Goal: Information Seeking & Learning: Check status

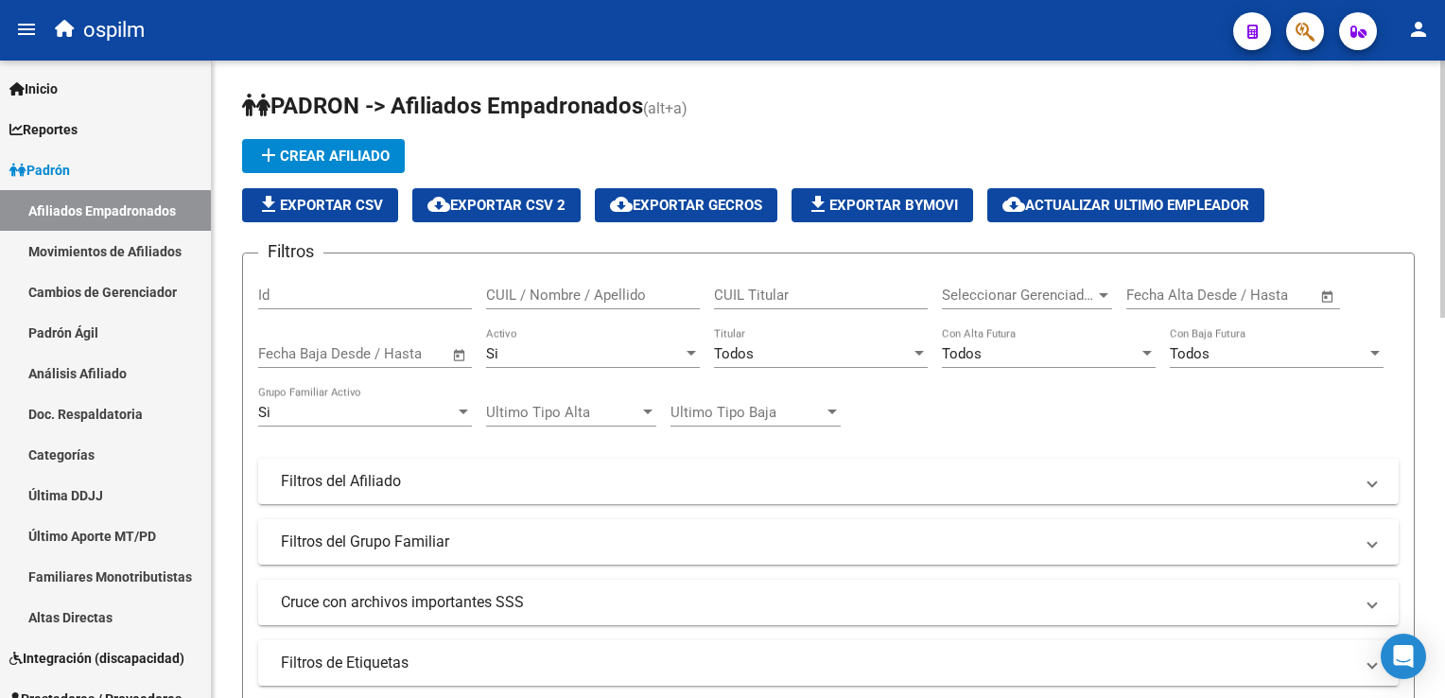
click at [771, 350] on div "Todos" at bounding box center [812, 353] width 197 height 17
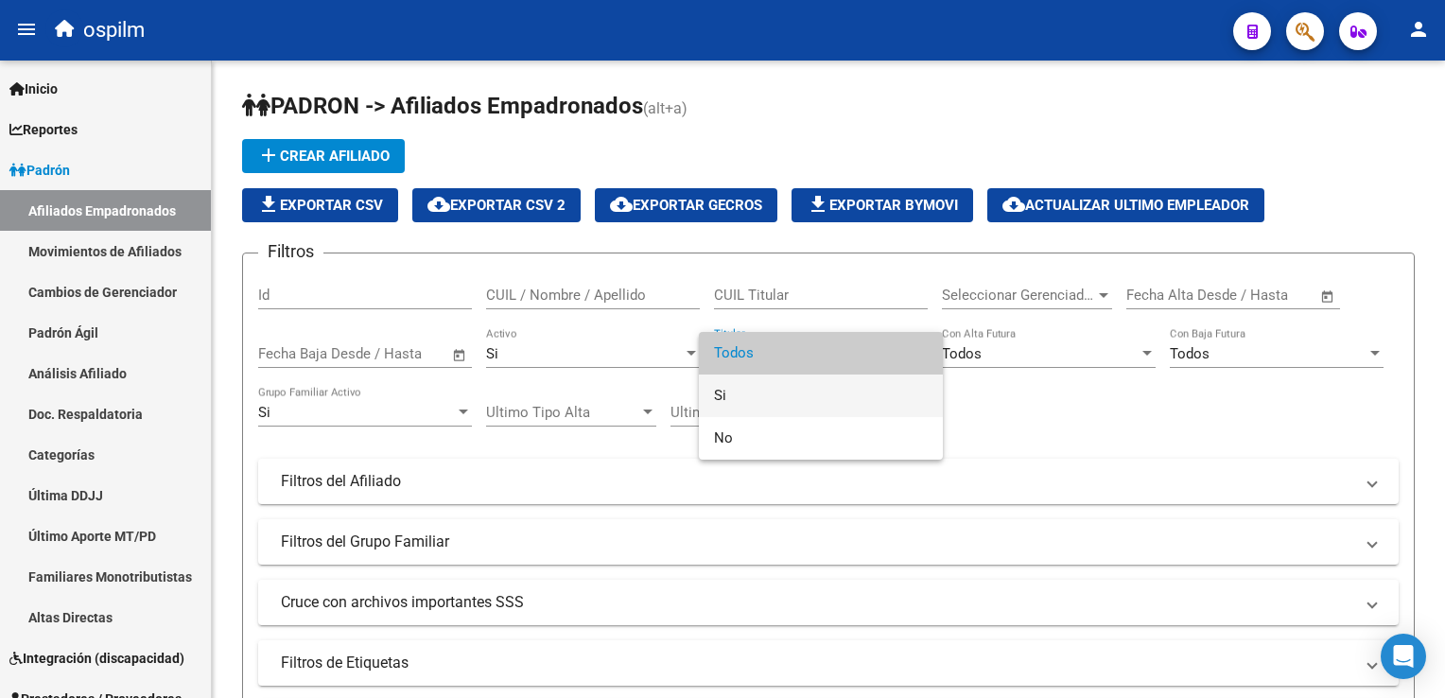
click at [723, 398] on span "Si" at bounding box center [821, 396] width 214 height 43
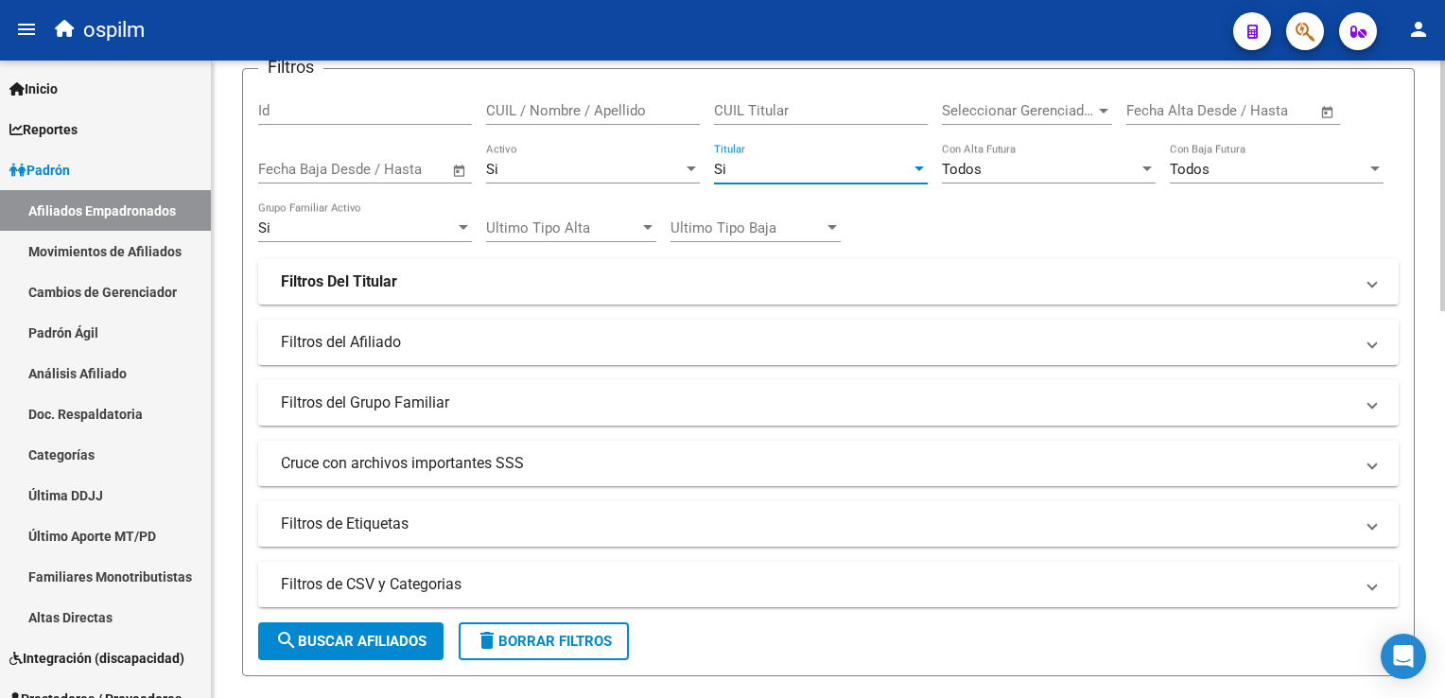
scroll to position [238, 0]
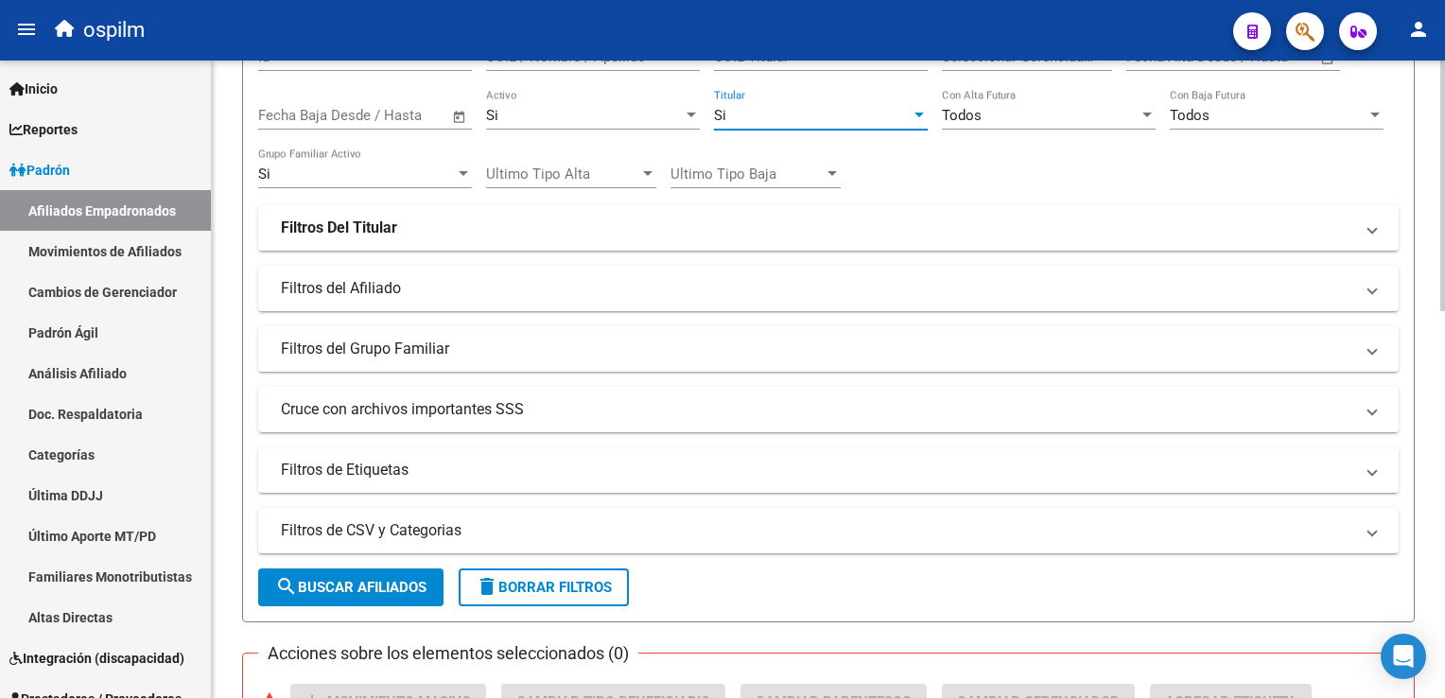
click at [1444, 248] on html "menu ospilm person Firma Express Inicio Calendario SSS Instructivos Contacto OS…" at bounding box center [722, 349] width 1445 height 698
click at [365, 226] on strong "Filtros Del Titular" at bounding box center [339, 228] width 116 height 21
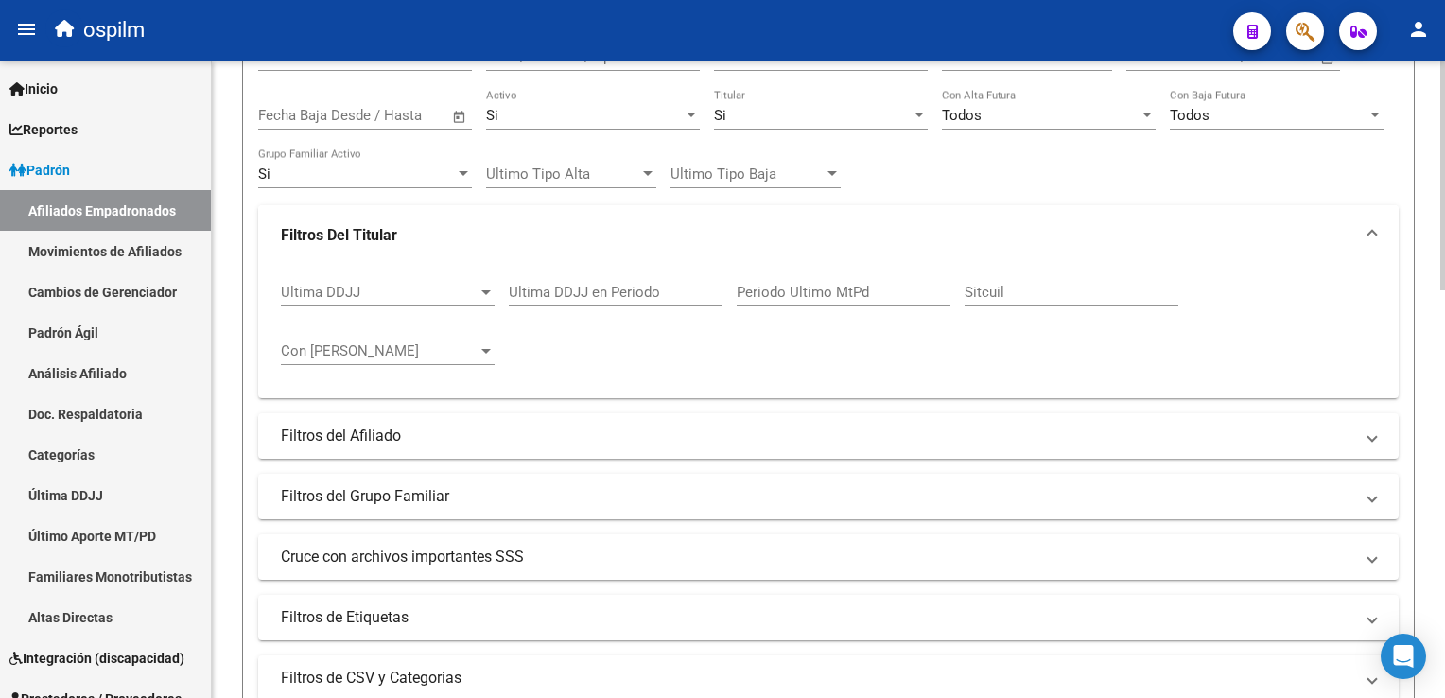
click at [365, 226] on strong "Filtros Del Titular" at bounding box center [339, 235] width 116 height 21
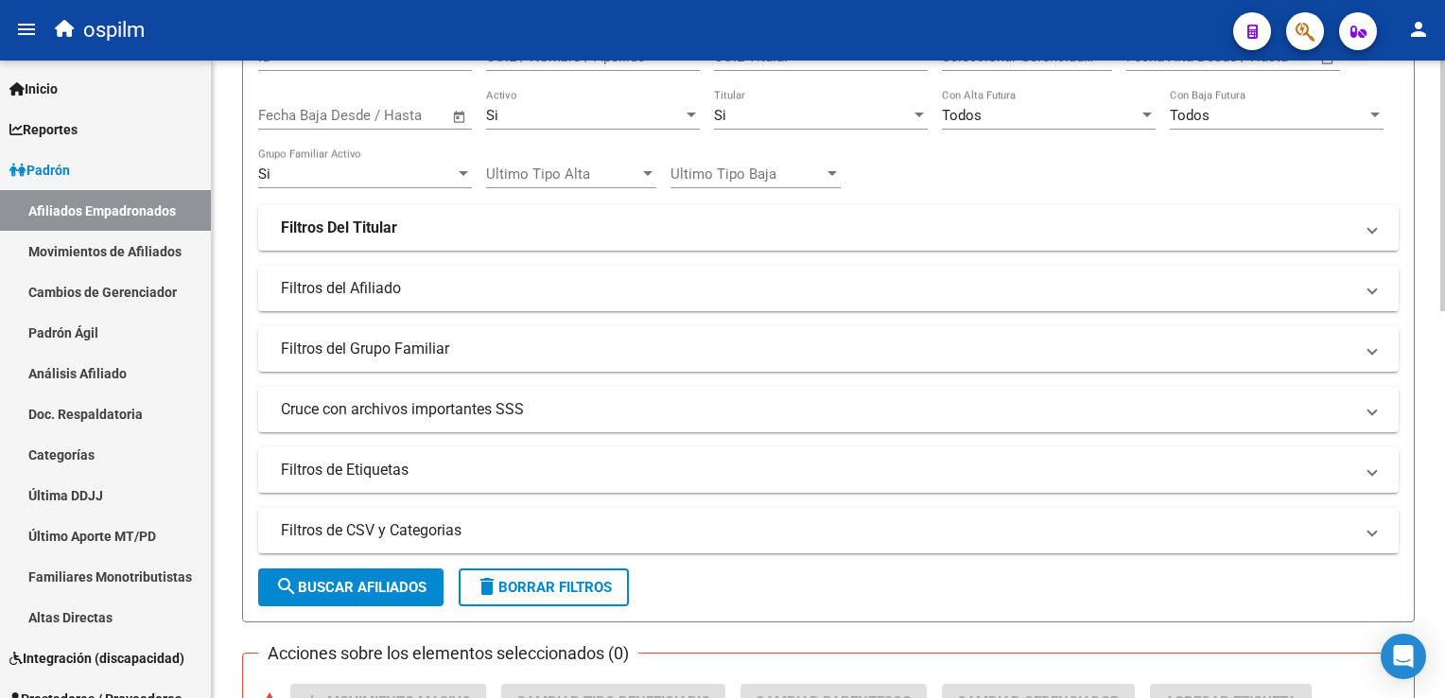
click at [376, 284] on mat-panel-title "Filtros del Afiliado" at bounding box center [817, 288] width 1073 height 21
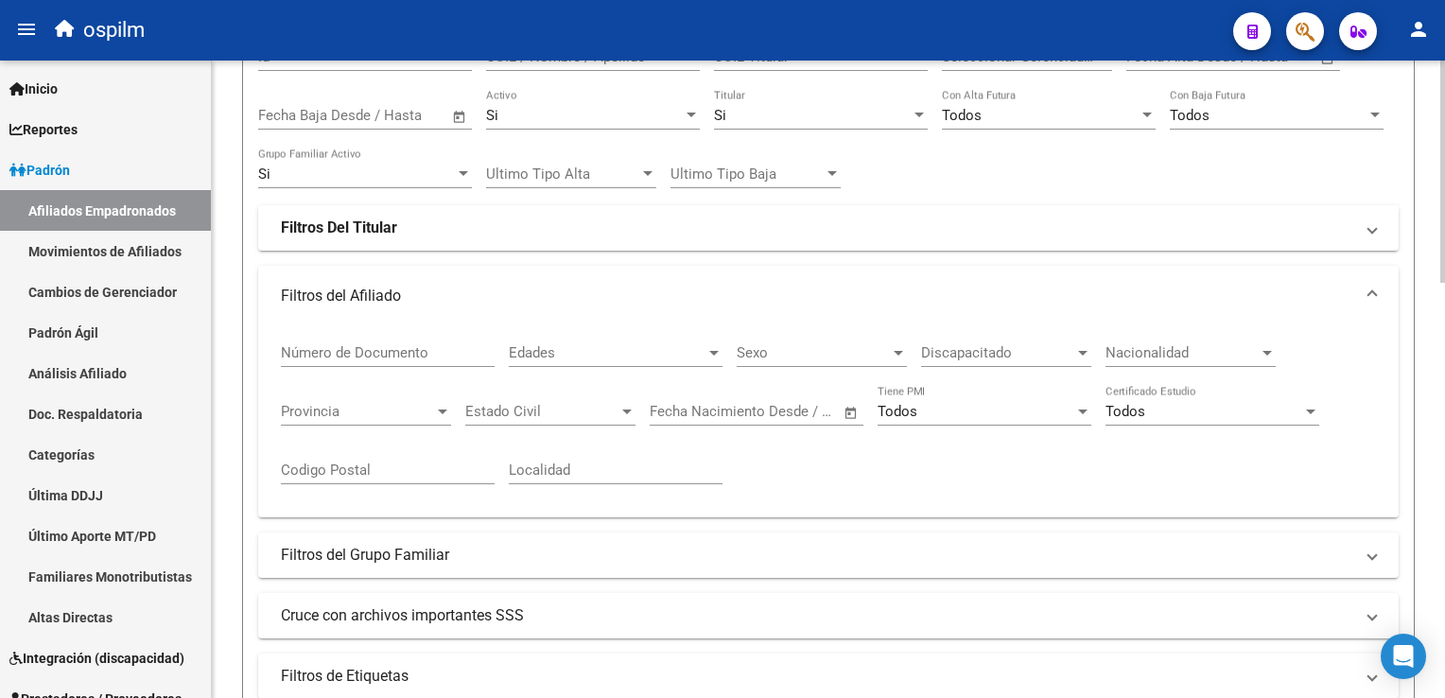
click at [952, 358] on span "Discapacitado" at bounding box center [997, 352] width 153 height 17
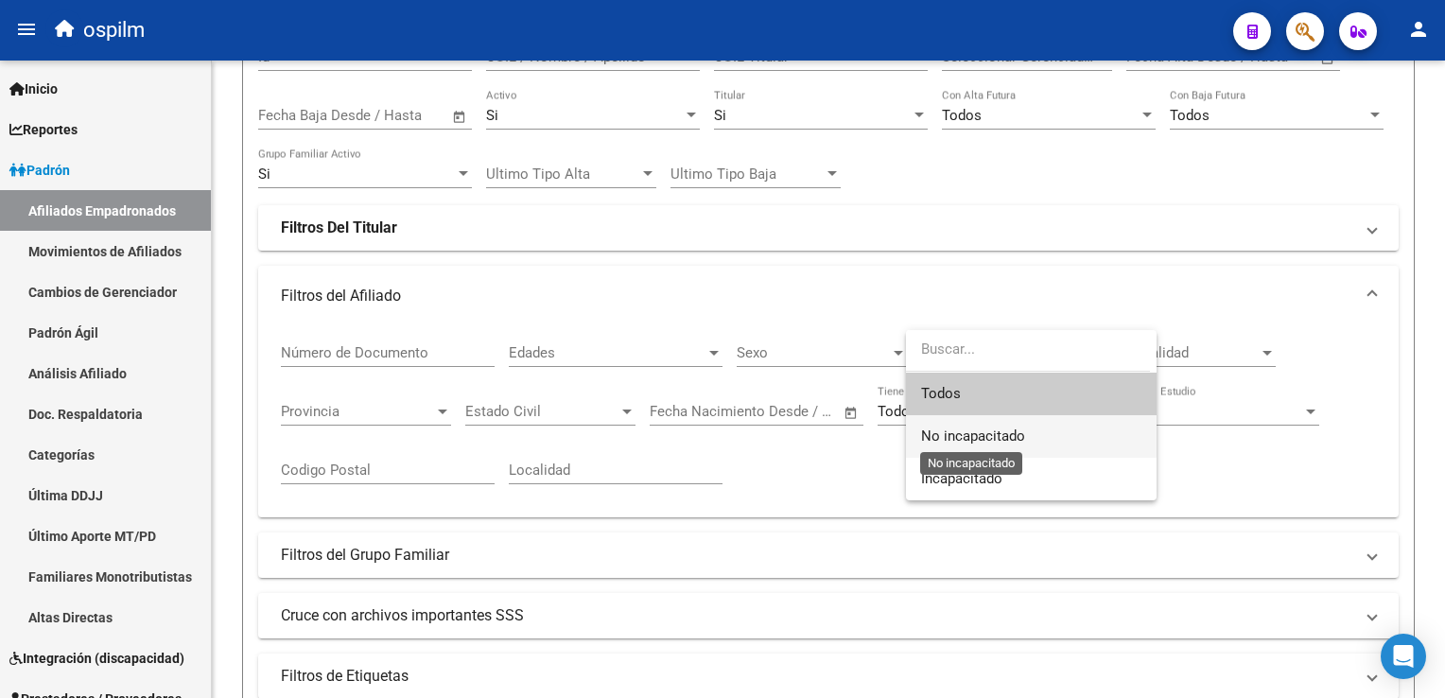
click at [952, 433] on span "No incapacitado" at bounding box center [973, 436] width 104 height 17
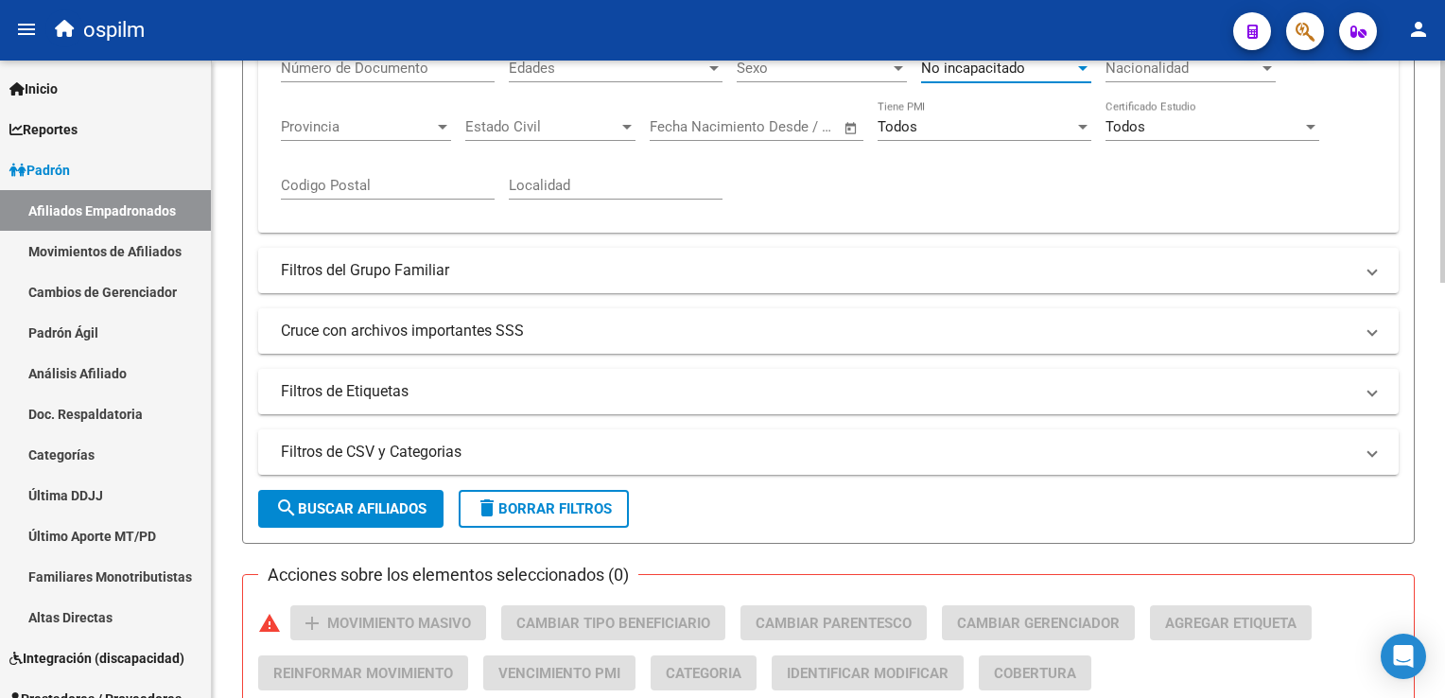
scroll to position [553, 0]
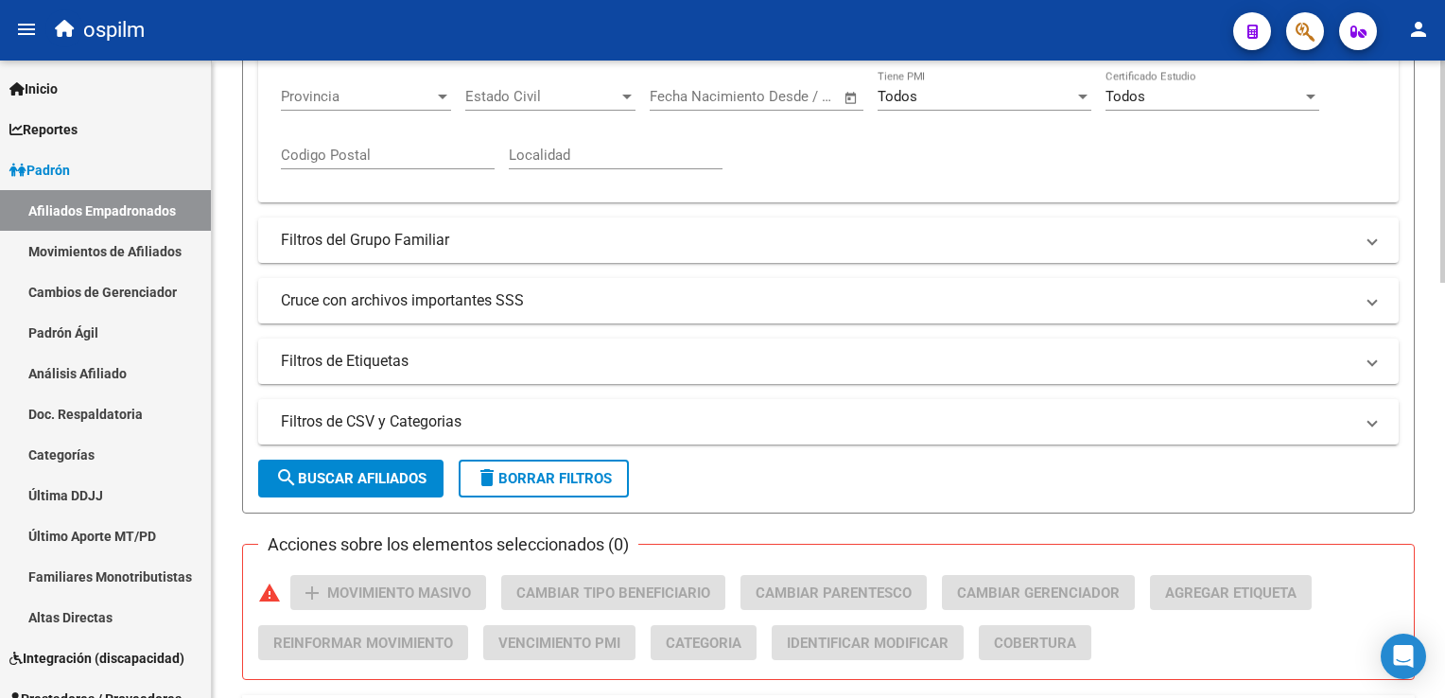
click at [1444, 277] on html "menu ospilm person Firma Express Inicio Calendario SSS Instructivos Contacto OS…" at bounding box center [722, 349] width 1445 height 698
click at [422, 305] on mat-panel-title "Cruce con archivos importantes SSS" at bounding box center [817, 300] width 1073 height 21
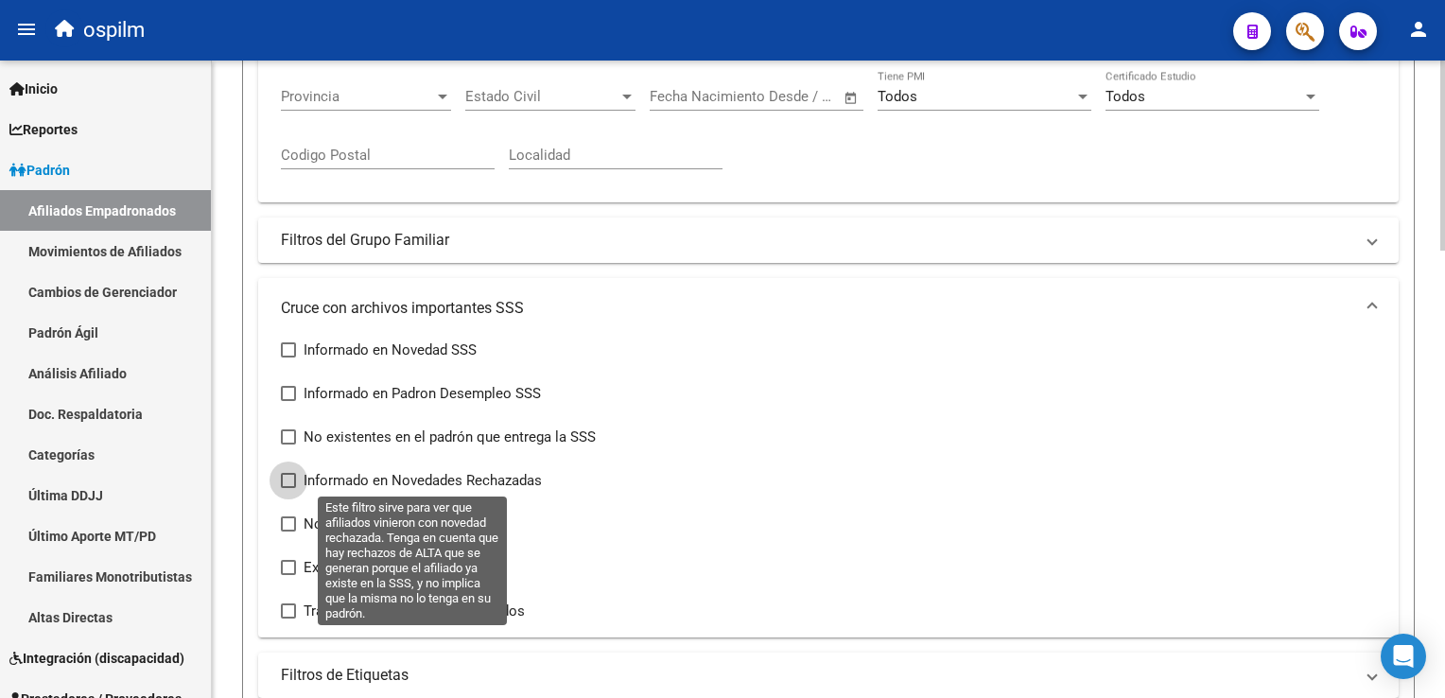
click at [290, 480] on span at bounding box center [288, 480] width 15 height 15
click at [288, 488] on input "Informado en Novedades Rechazadas" at bounding box center [288, 488] width 1 height 1
checkbox input "true"
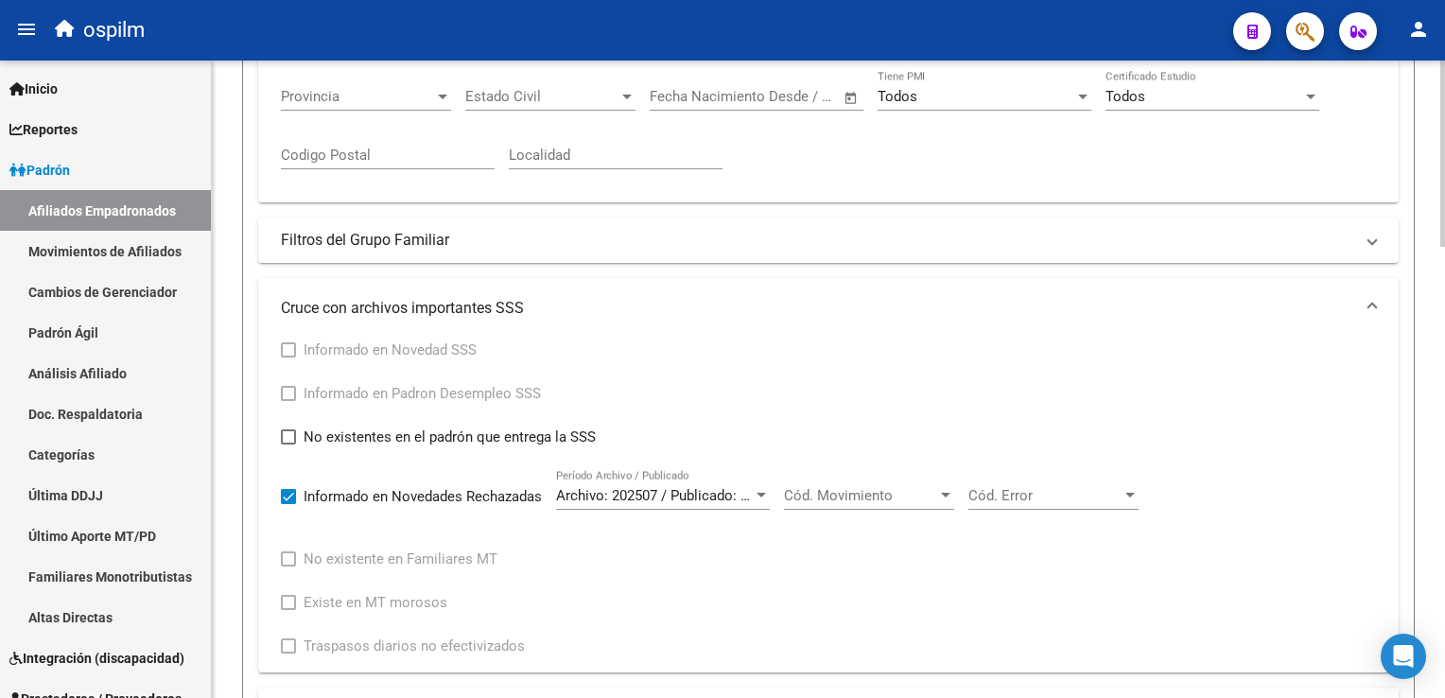
click at [843, 496] on span "Cód. Movimiento" at bounding box center [860, 495] width 153 height 17
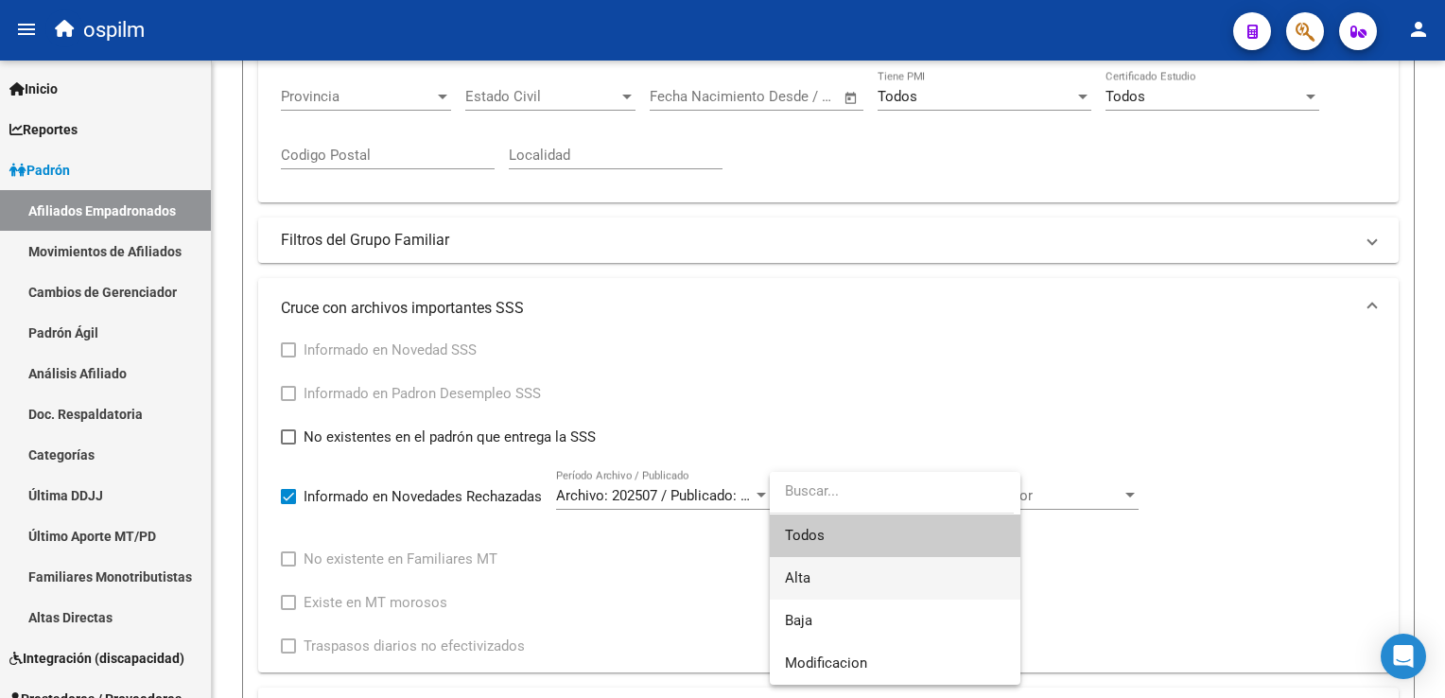
click at [824, 581] on span "Alta" at bounding box center [895, 578] width 220 height 43
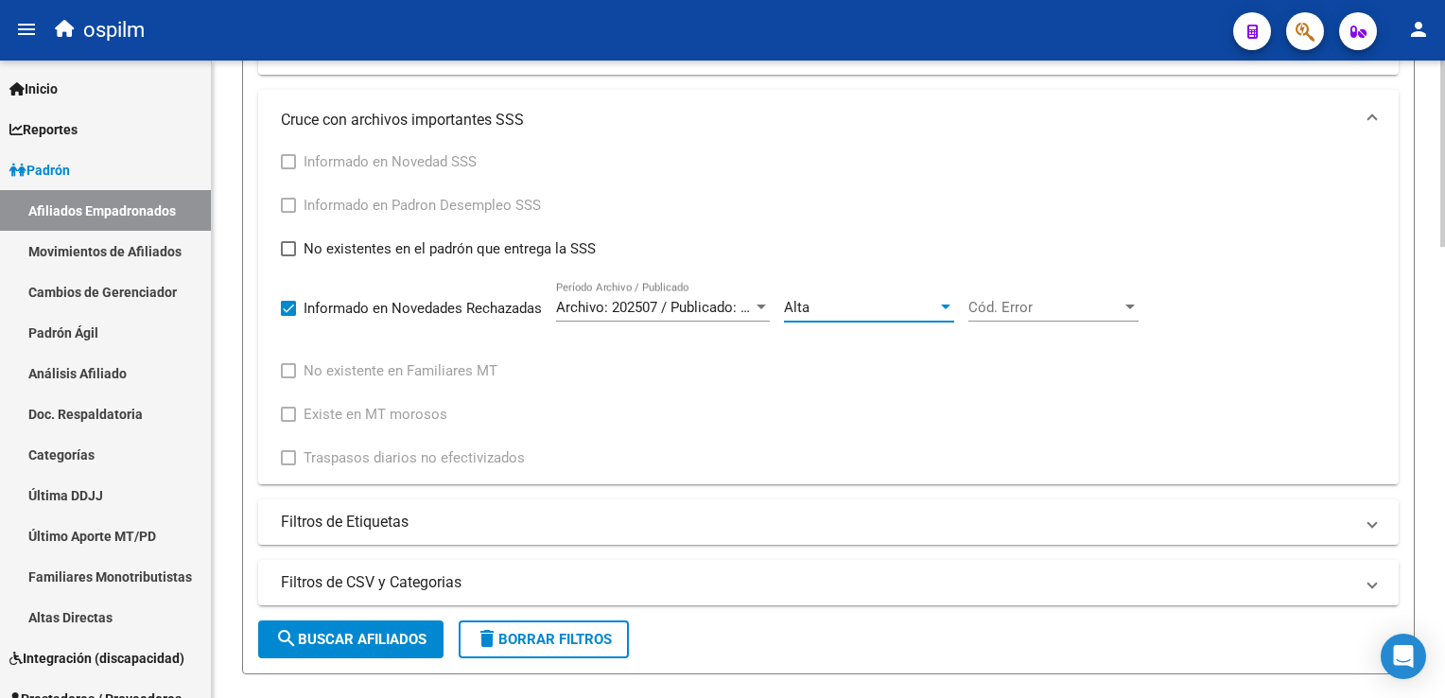
scroll to position [807, 0]
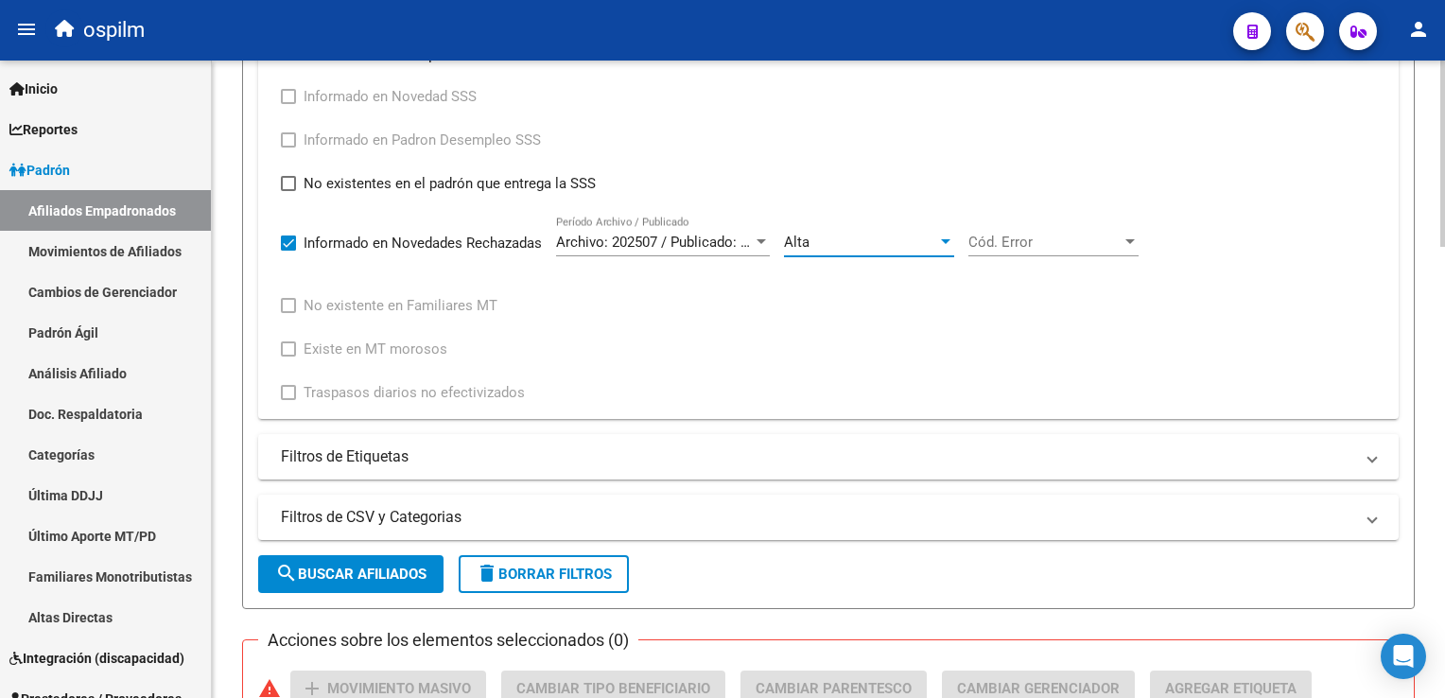
click at [1444, 345] on html "menu ospilm person Firma Express Inicio Calendario SSS Instructivos Contacto OS…" at bounding box center [722, 349] width 1445 height 698
click at [1080, 236] on span "Cód. Error" at bounding box center [1045, 242] width 153 height 17
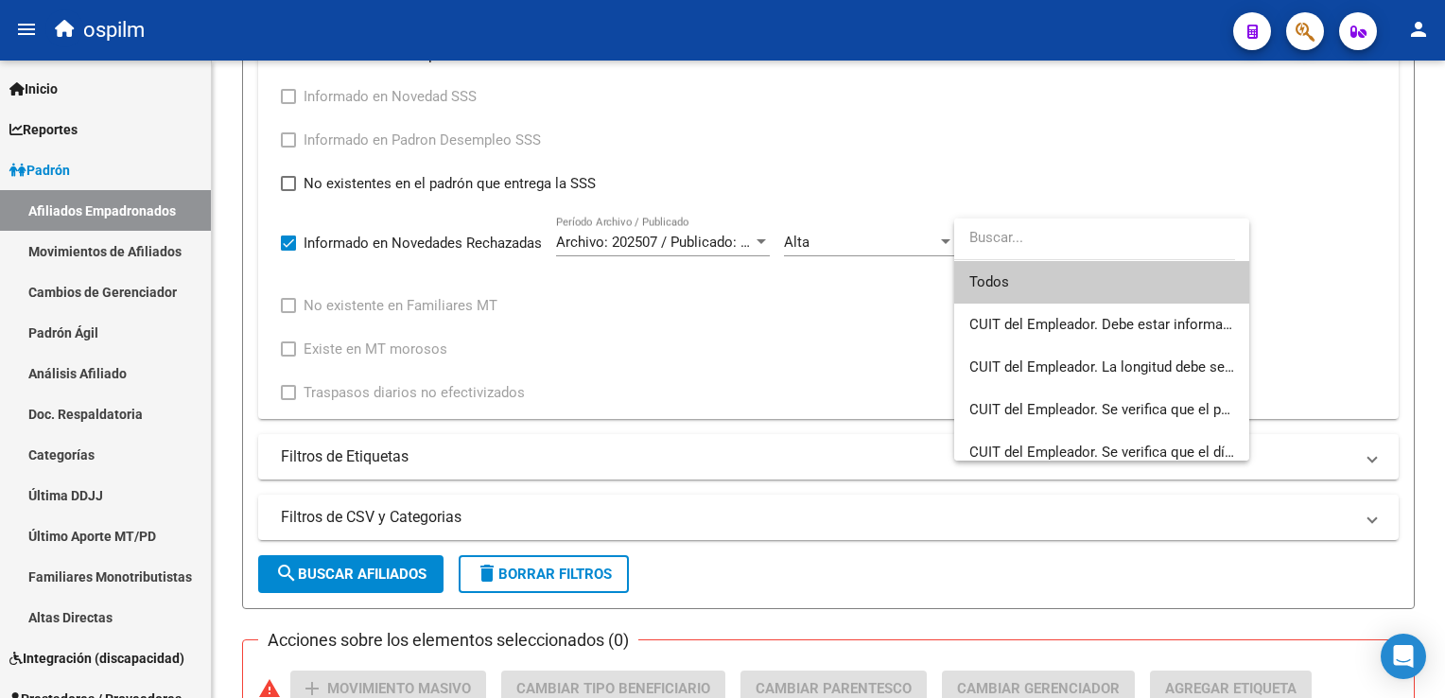
click at [987, 277] on span "Todos" at bounding box center [1102, 282] width 265 height 43
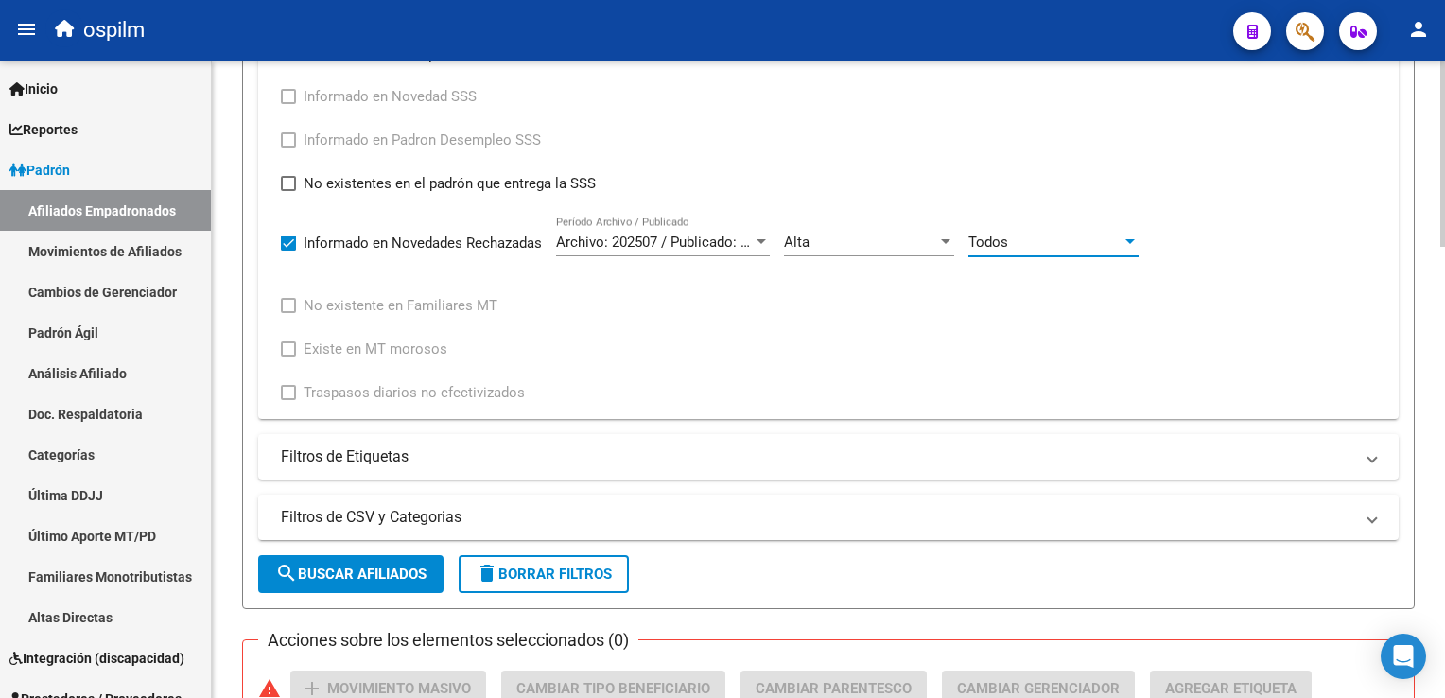
scroll to position [864, 0]
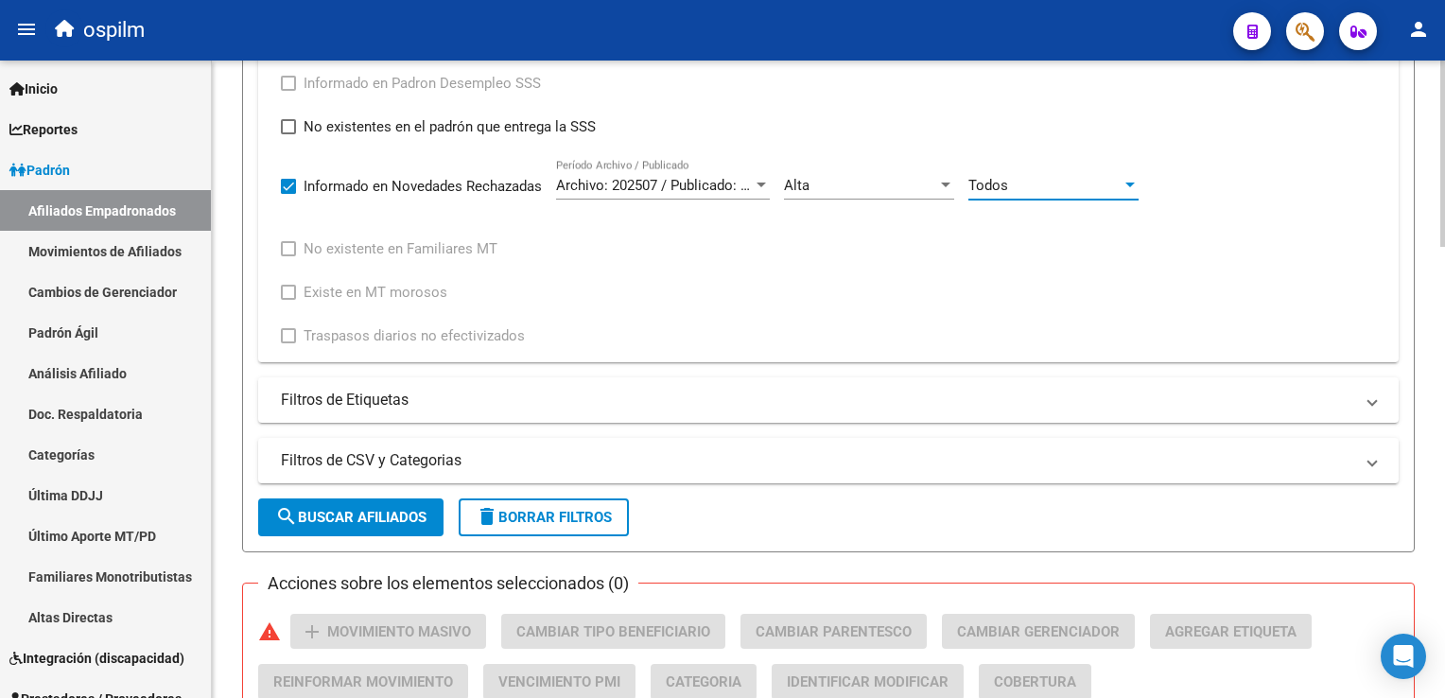
click at [1444, 327] on html "menu ospilm person Firma Express Inicio Calendario SSS Instructivos Contacto OS…" at bounding box center [722, 349] width 1445 height 698
click at [314, 513] on span "search Buscar Afiliados" at bounding box center [350, 517] width 151 height 17
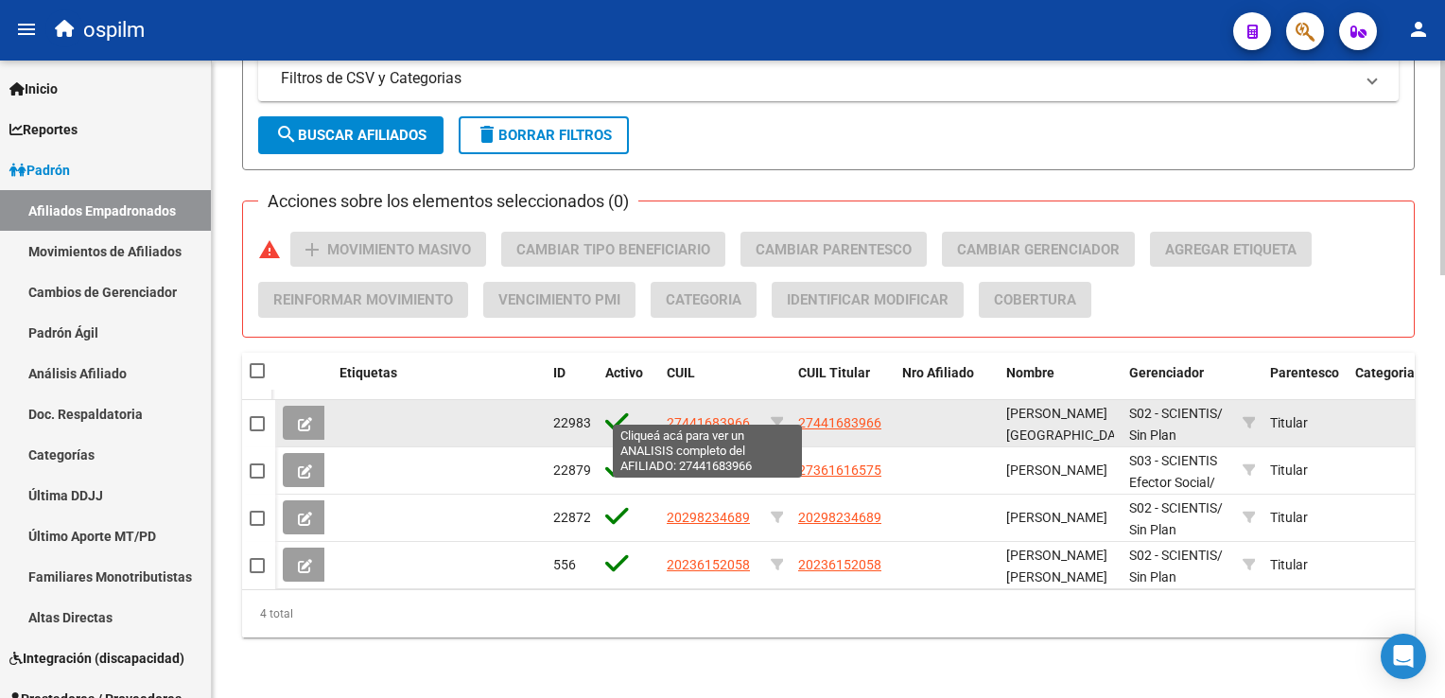
click at [704, 415] on span "27441683966" at bounding box center [708, 422] width 83 height 15
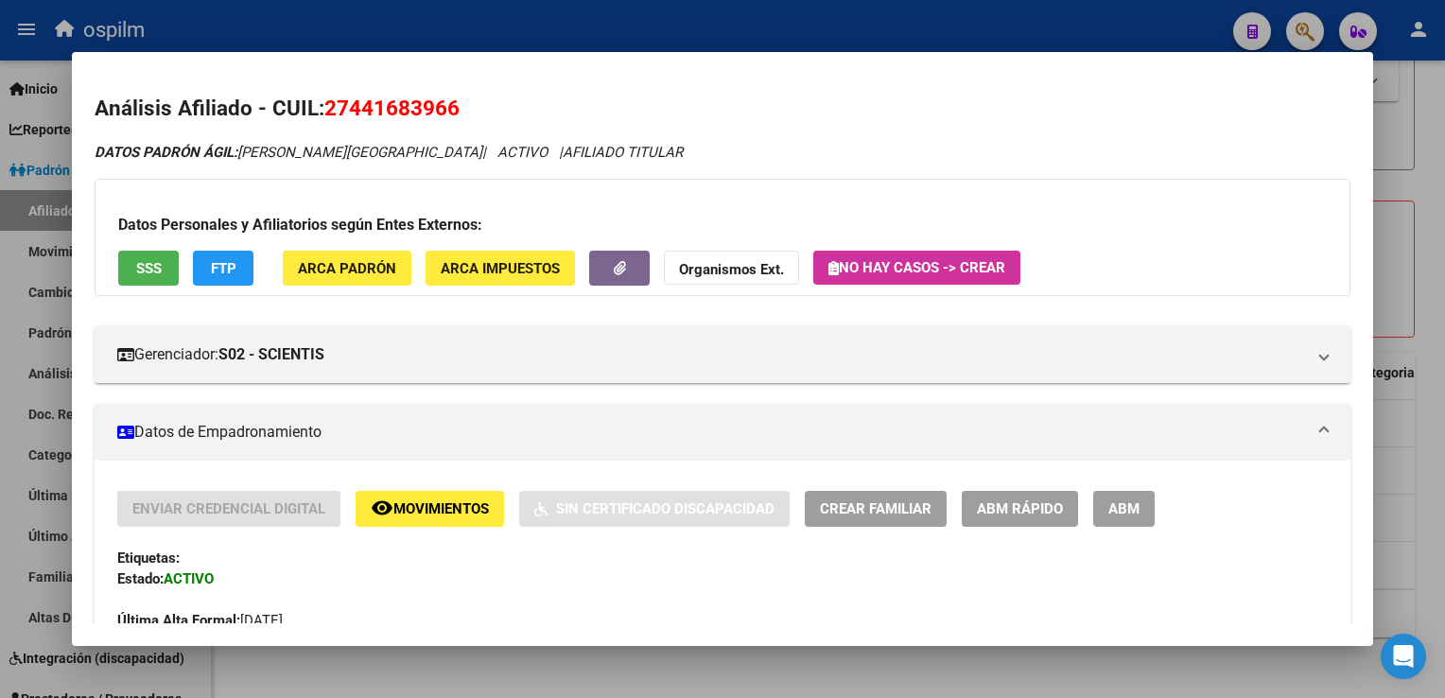
drag, startPoint x: 475, startPoint y: 112, endPoint x: 323, endPoint y: 116, distance: 152.4
click at [323, 116] on h2 "Análisis Afiliado - CUIL: 27441683966" at bounding box center [722, 109] width 1255 height 32
copy h2 "27441683966"
click at [169, 263] on button "SSS" at bounding box center [148, 268] width 61 height 35
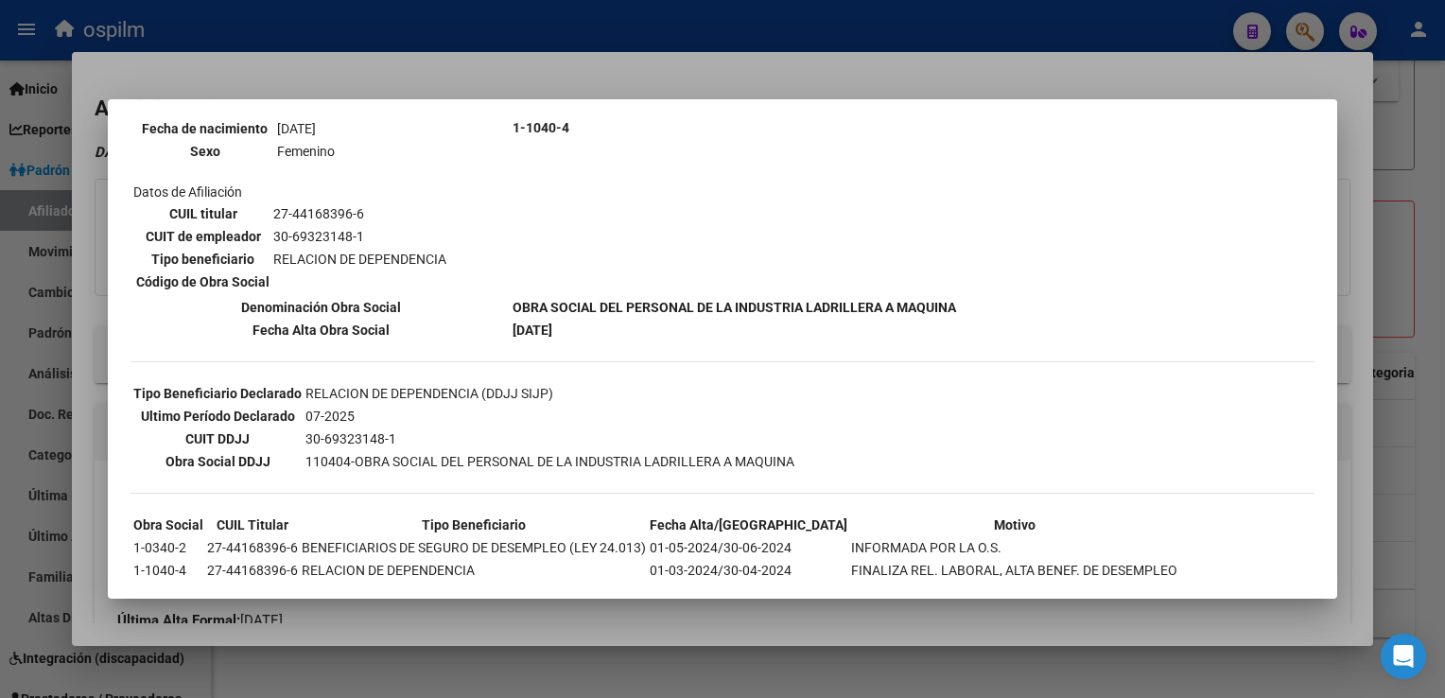
scroll to position [253, 0]
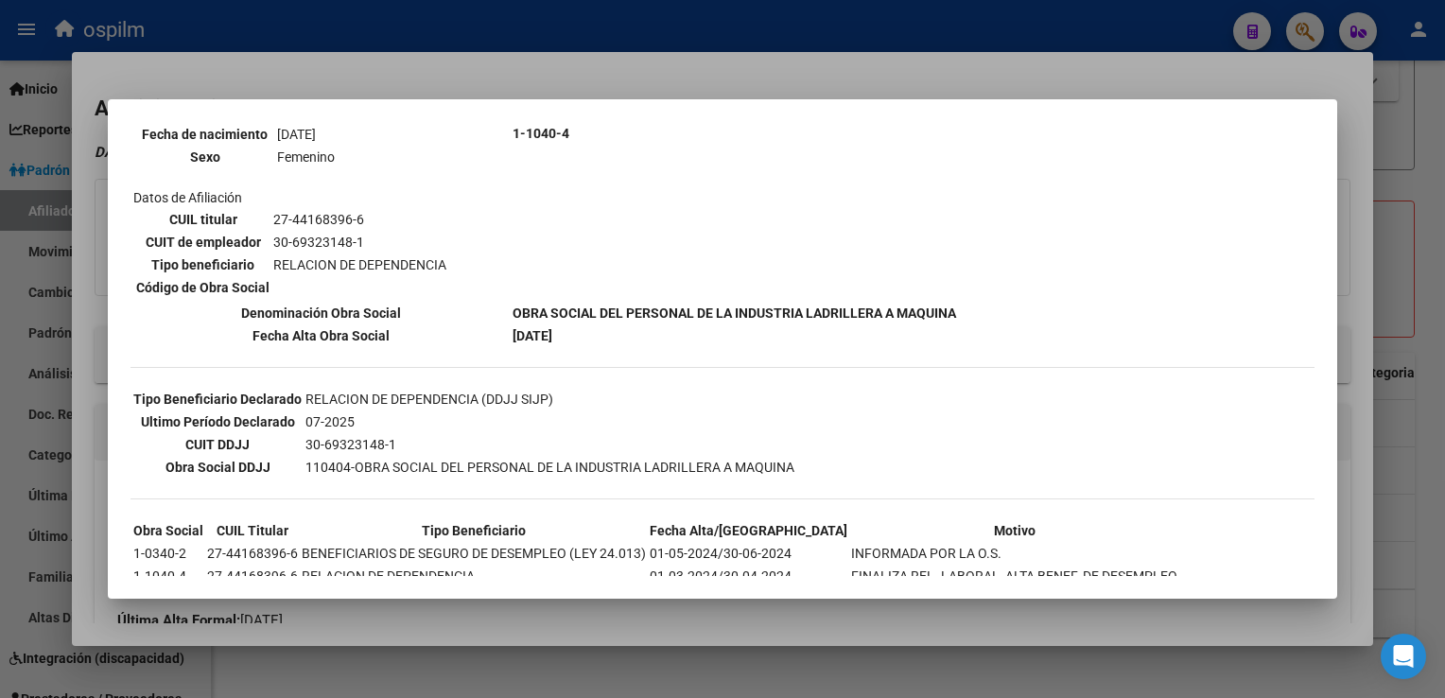
click at [644, 66] on div at bounding box center [722, 349] width 1445 height 698
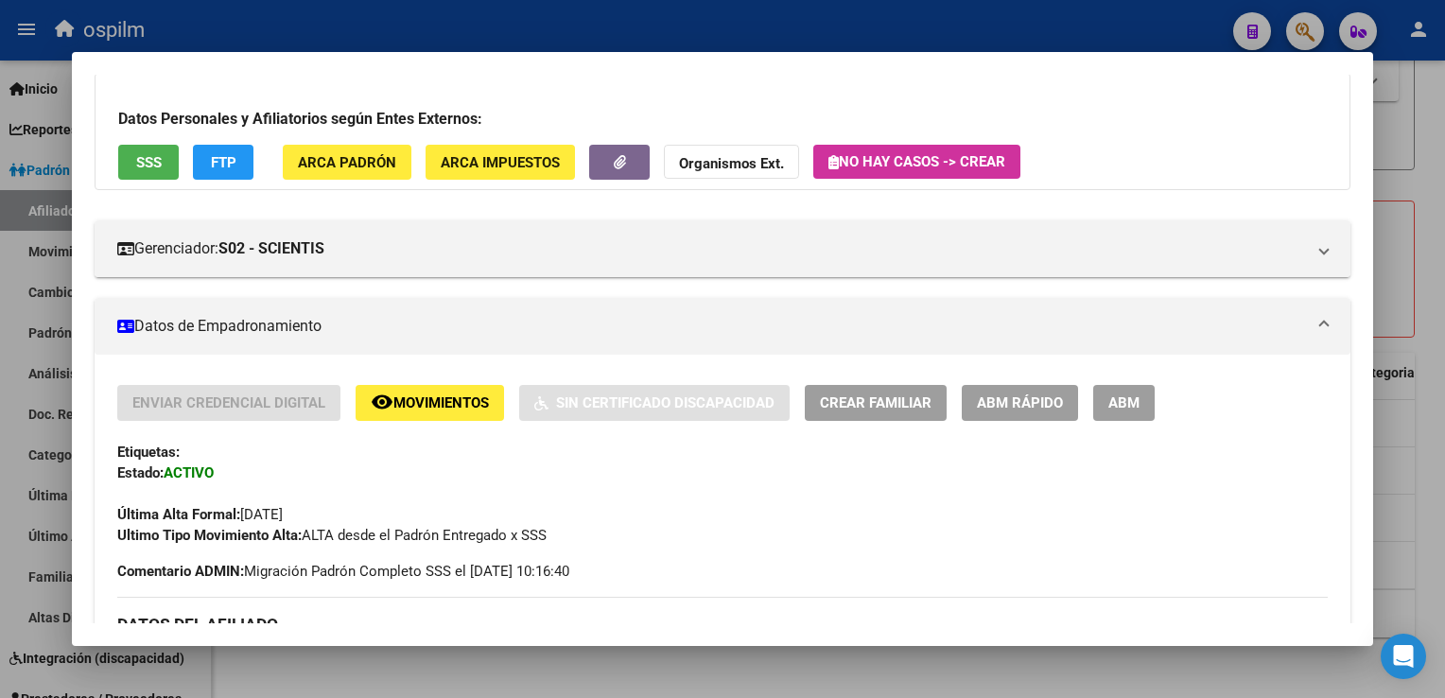
scroll to position [0, 0]
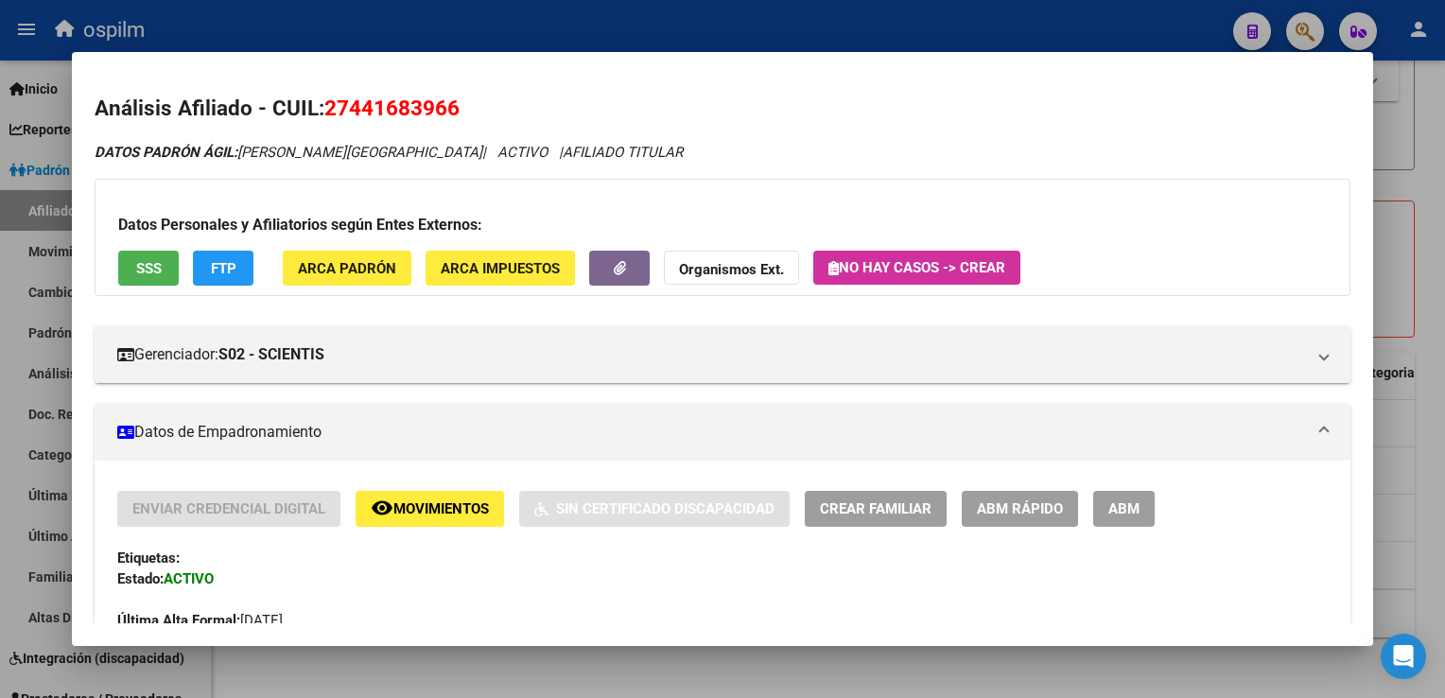
click at [157, 253] on button "SSS" at bounding box center [148, 268] width 61 height 35
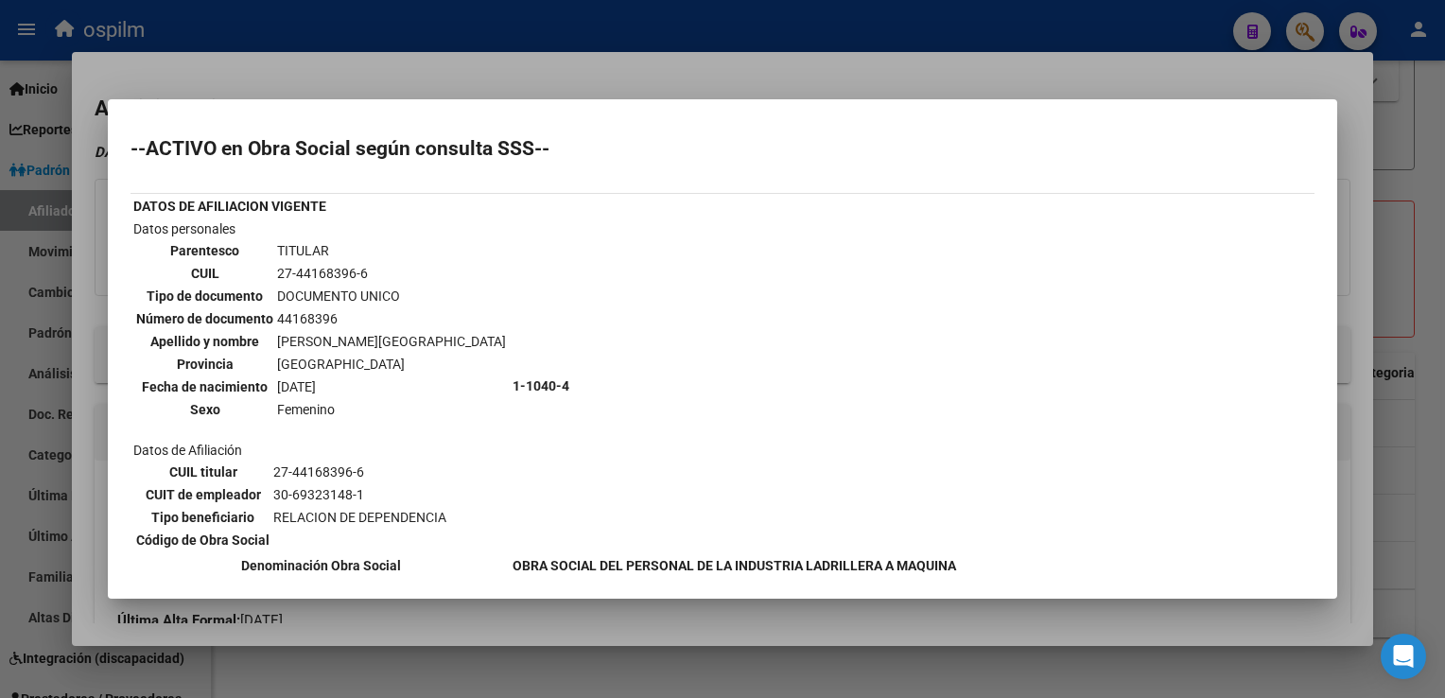
click at [729, 75] on div at bounding box center [722, 349] width 1445 height 698
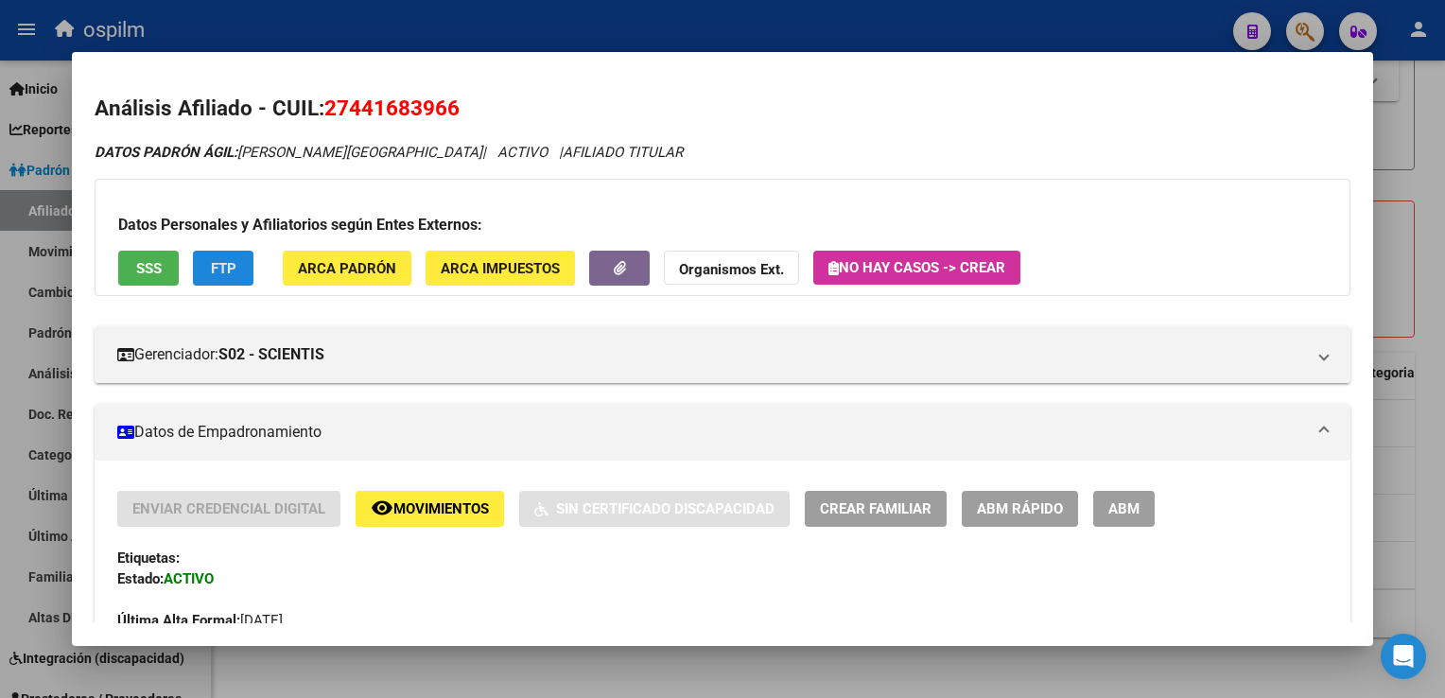
click at [227, 271] on span "FTP" at bounding box center [224, 268] width 26 height 17
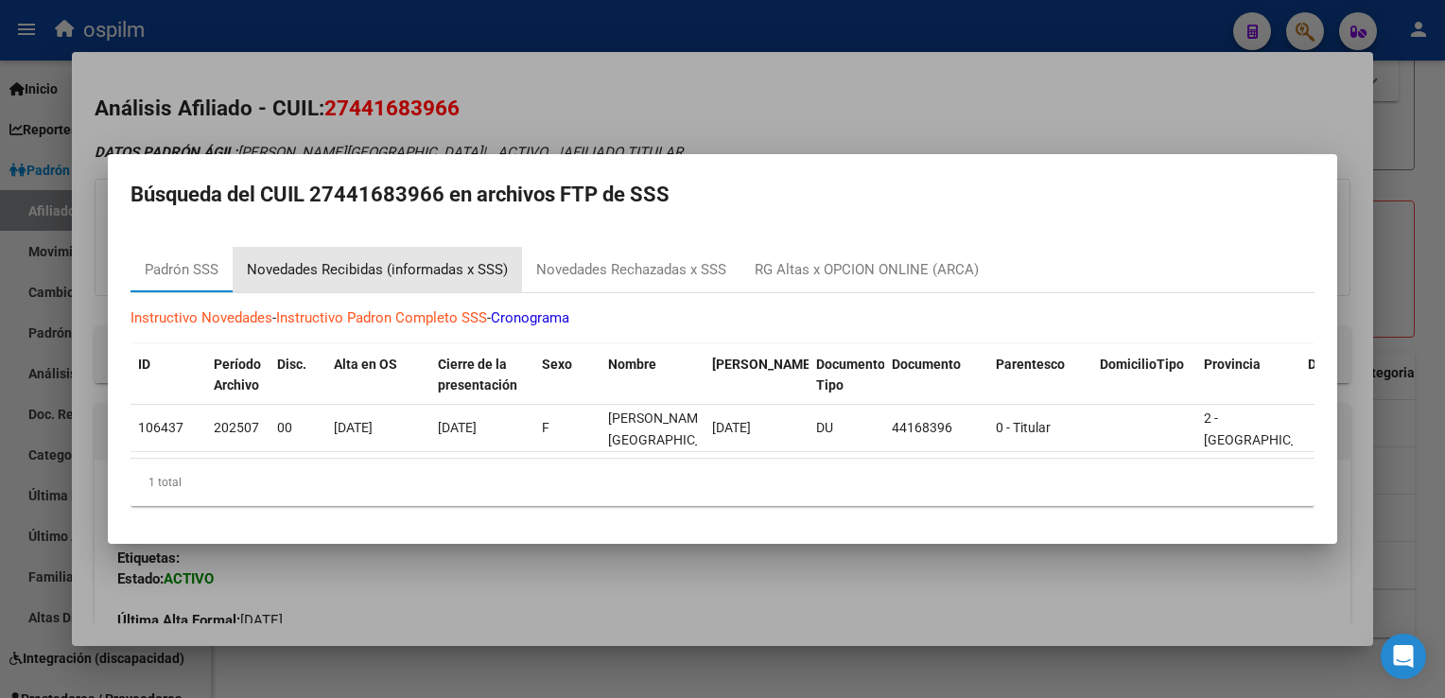
click at [318, 266] on div "Novedades Recibidas (informadas x SSS)" at bounding box center [377, 270] width 261 height 22
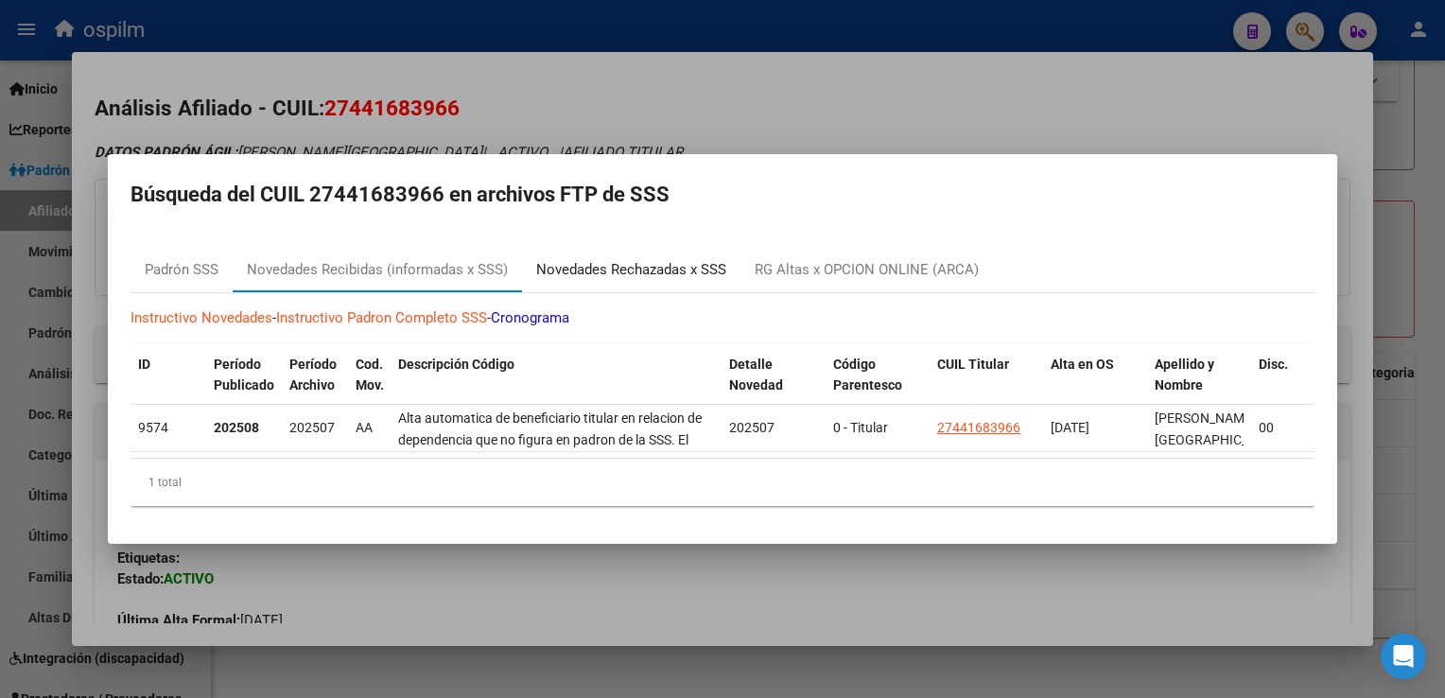
click at [600, 260] on div "Novedades Rechazadas x SSS" at bounding box center [631, 270] width 190 height 22
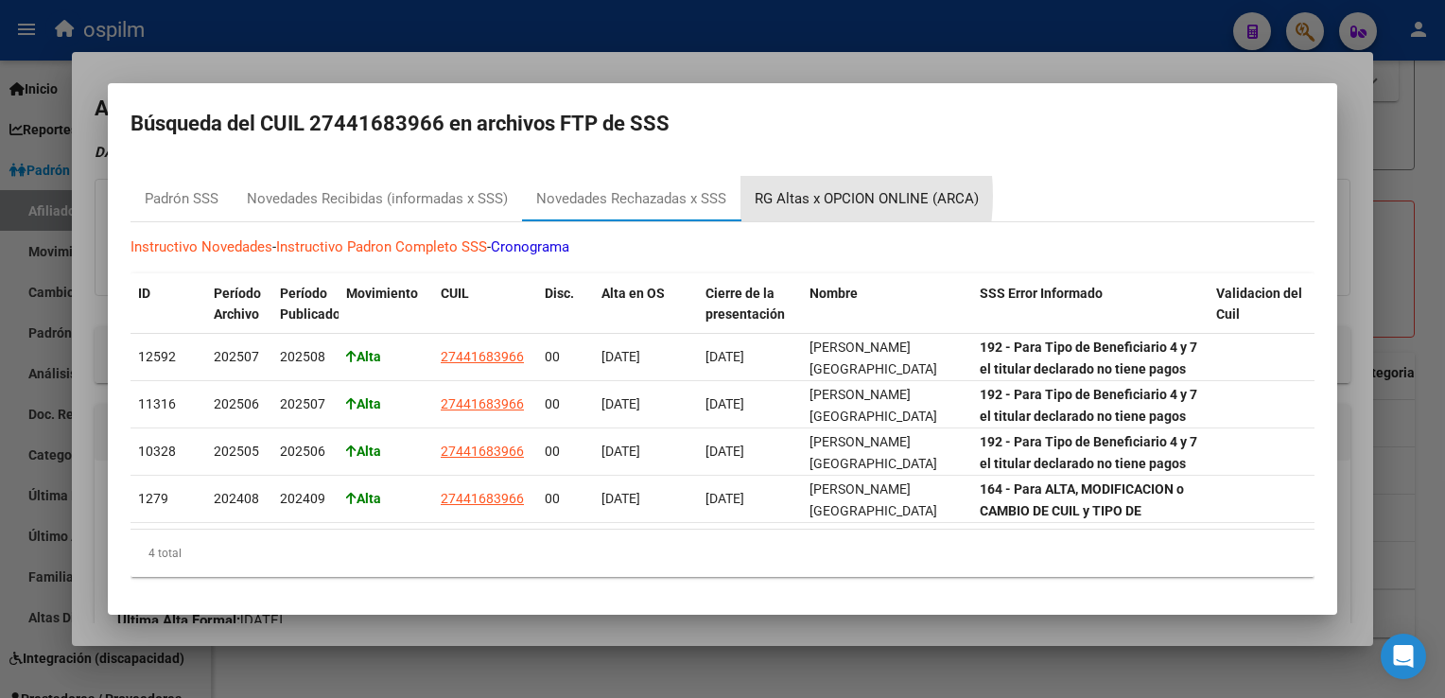
click at [760, 189] on div "RG Altas x OPCION ONLINE (ARCA)" at bounding box center [867, 199] width 224 height 22
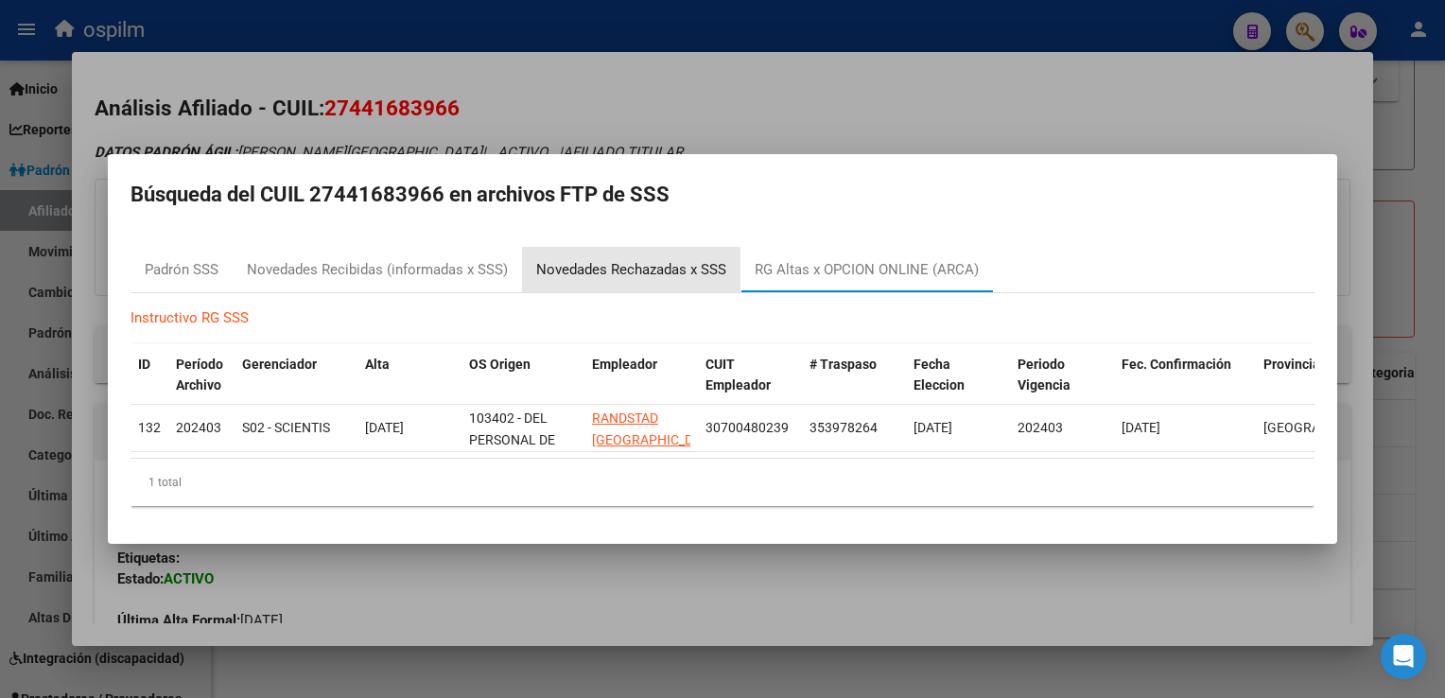
click at [620, 261] on div "Novedades Rechazadas x SSS" at bounding box center [631, 270] width 190 height 22
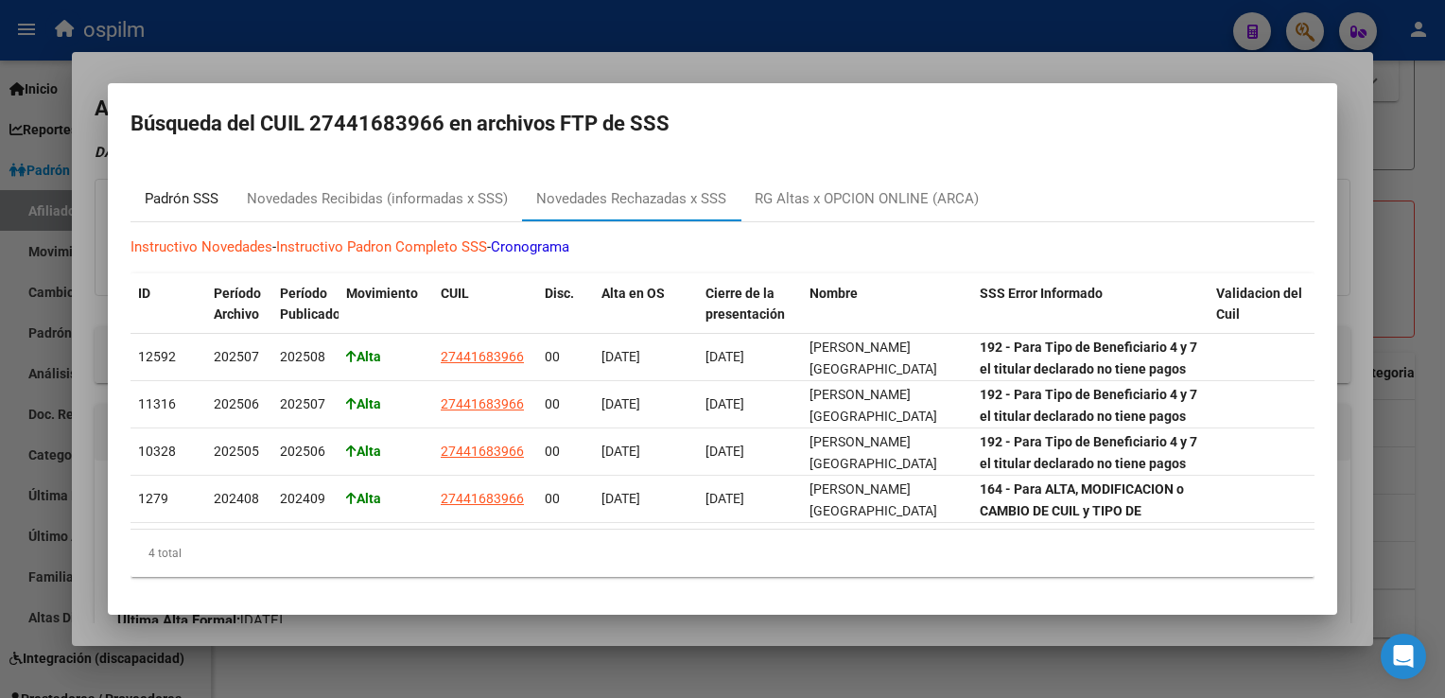
click at [174, 191] on div "Padrón SSS" at bounding box center [182, 199] width 74 height 22
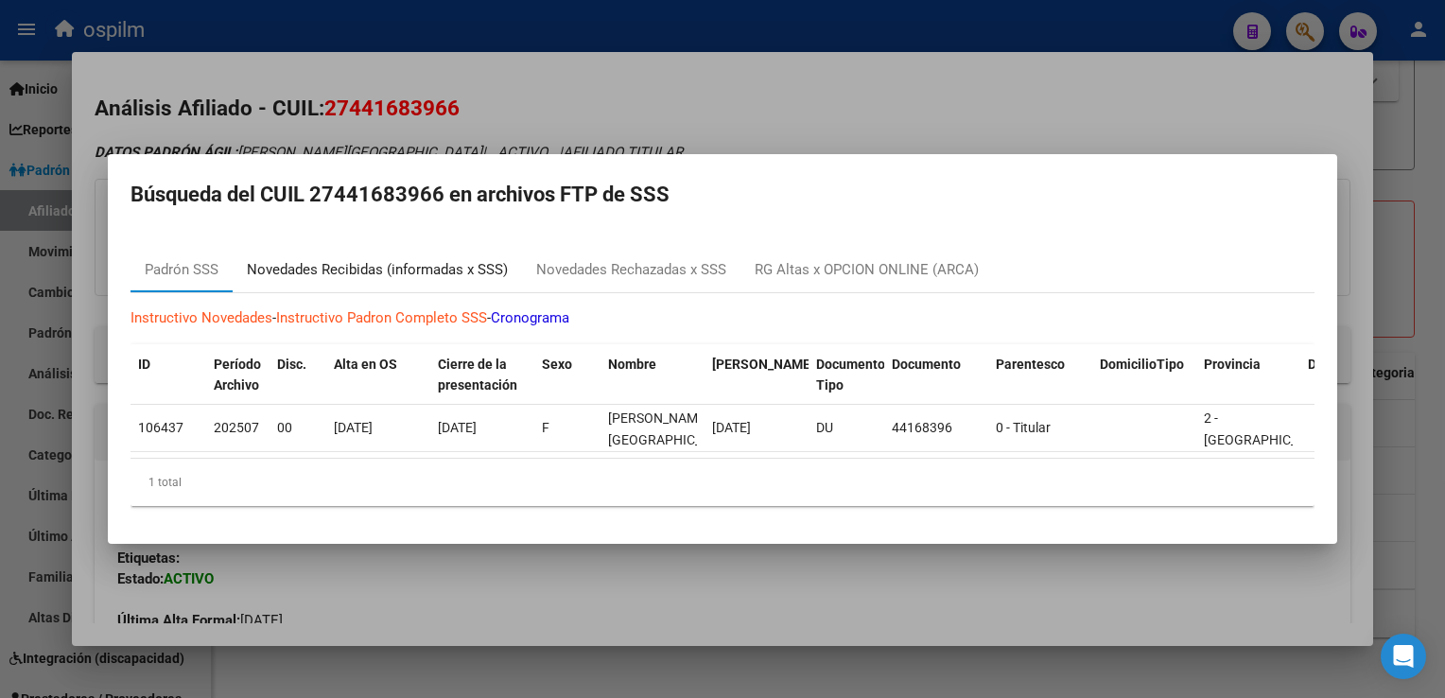
drag, startPoint x: 359, startPoint y: 260, endPoint x: 385, endPoint y: 222, distance: 45.6
click at [365, 259] on div "Novedades Recibidas (informadas x SSS)" at bounding box center [377, 270] width 261 height 22
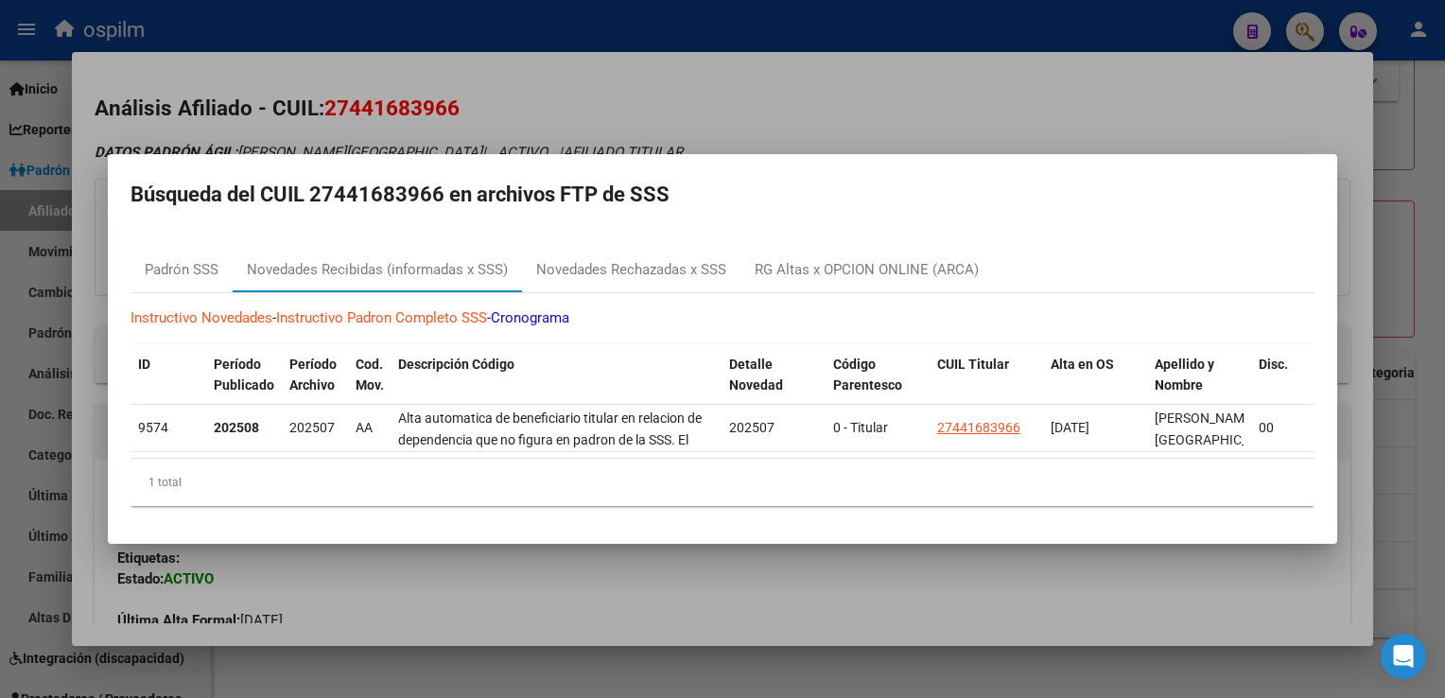
drag, startPoint x: 385, startPoint y: 222, endPoint x: 436, endPoint y: 104, distance: 128.8
click at [545, 81] on div at bounding box center [722, 349] width 1445 height 698
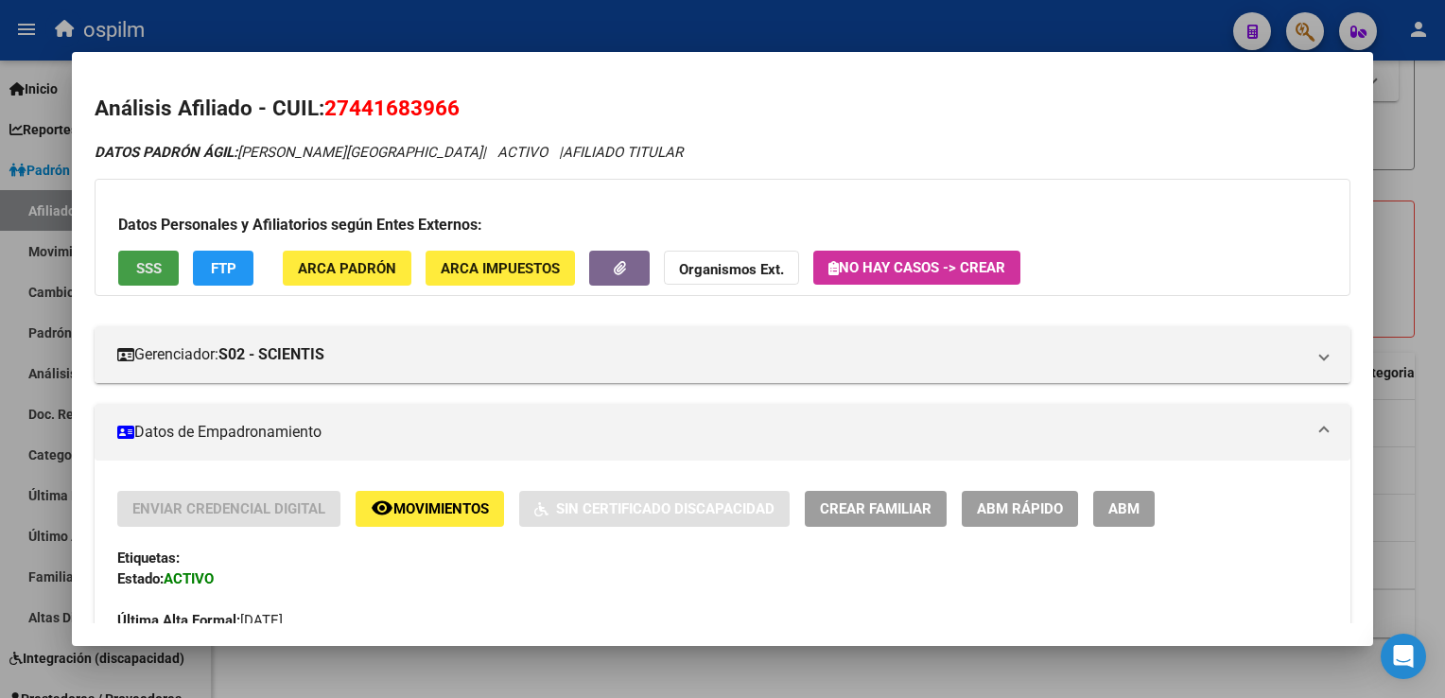
click at [155, 282] on button "SSS" at bounding box center [148, 268] width 61 height 35
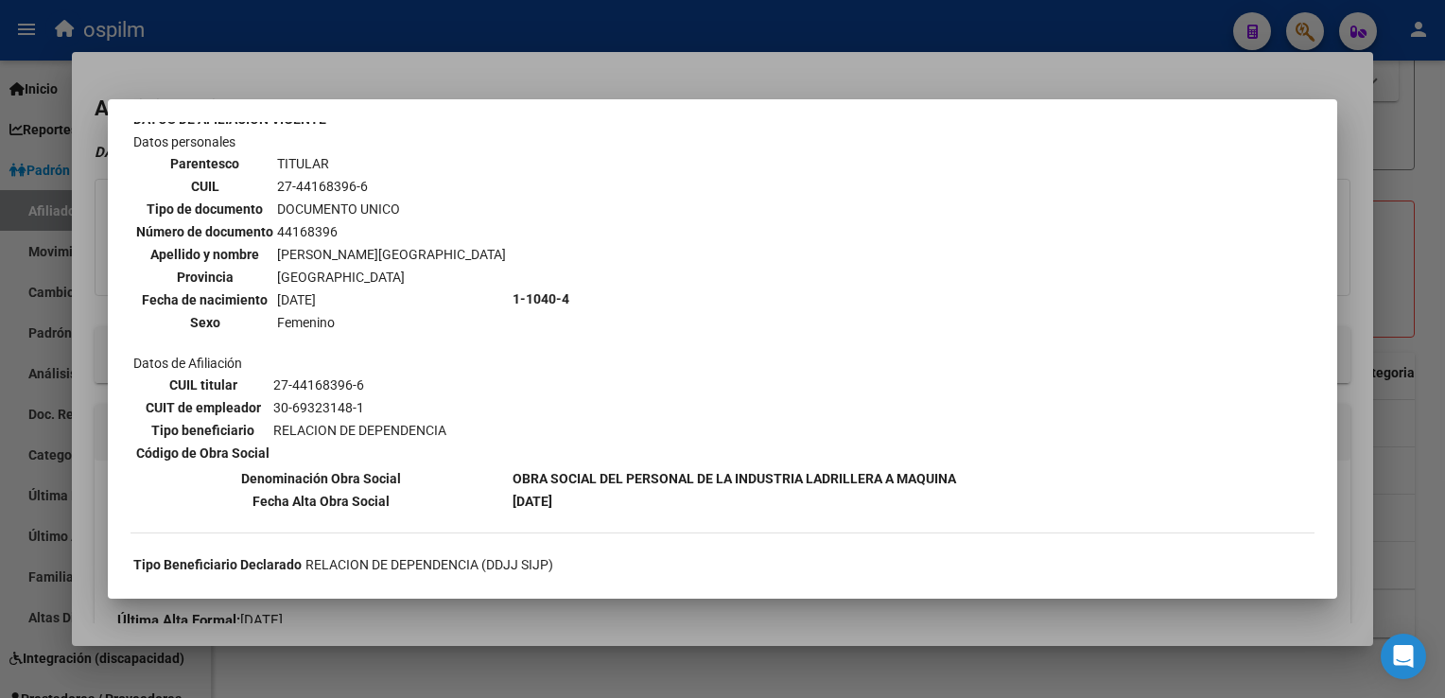
scroll to position [97, 0]
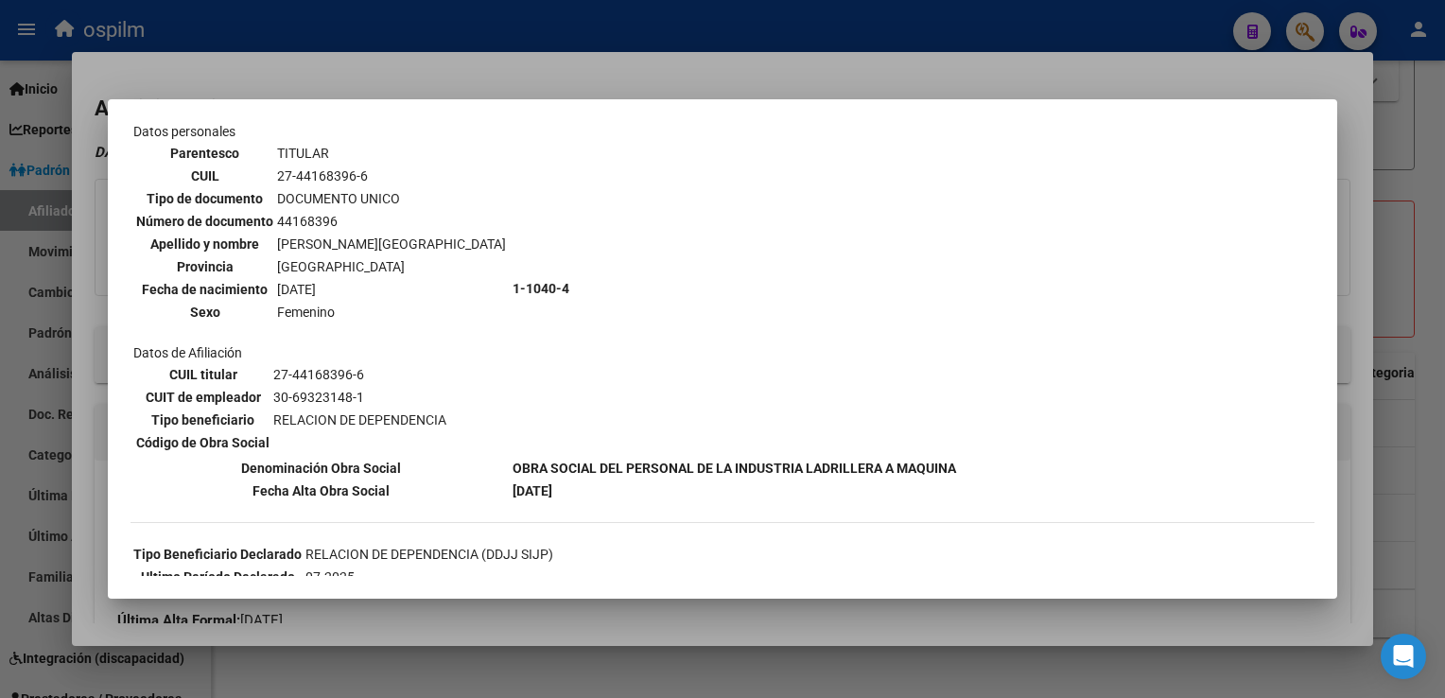
click at [700, 90] on div at bounding box center [722, 349] width 1445 height 698
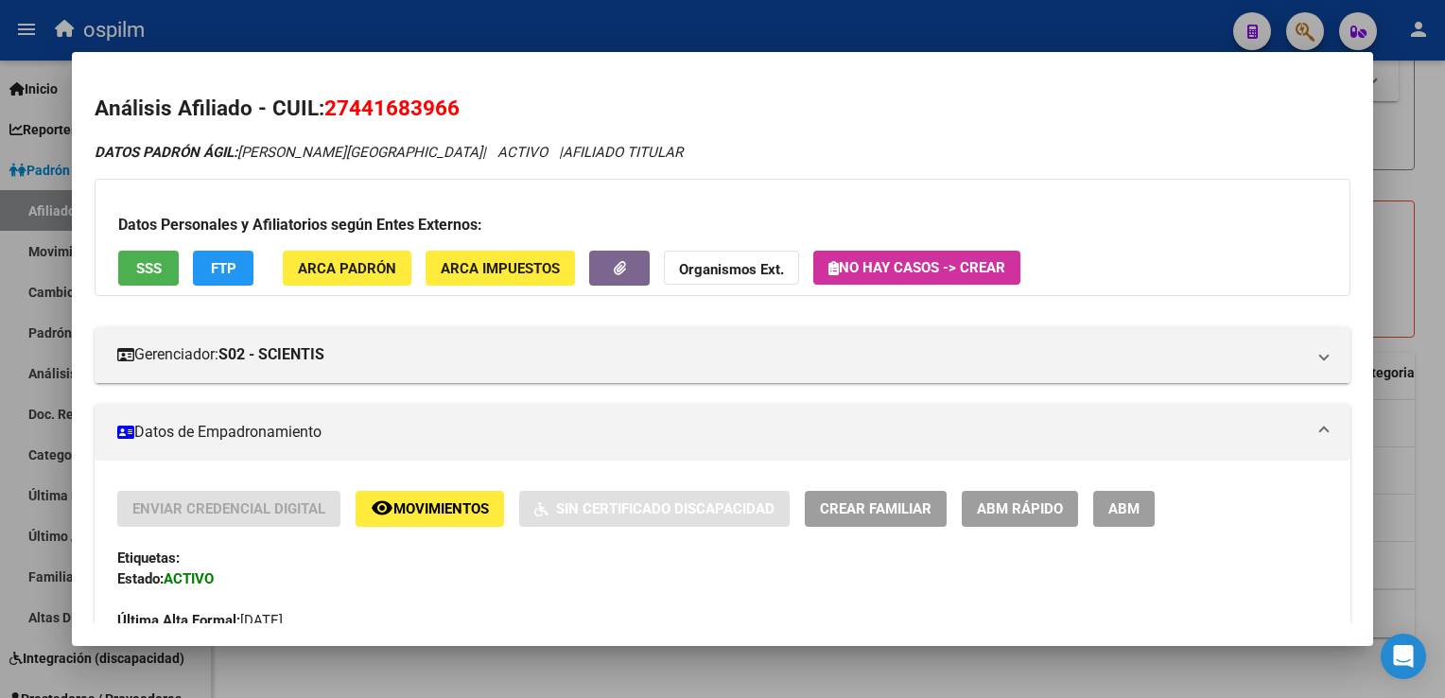
click at [1438, 259] on div at bounding box center [722, 349] width 1445 height 698
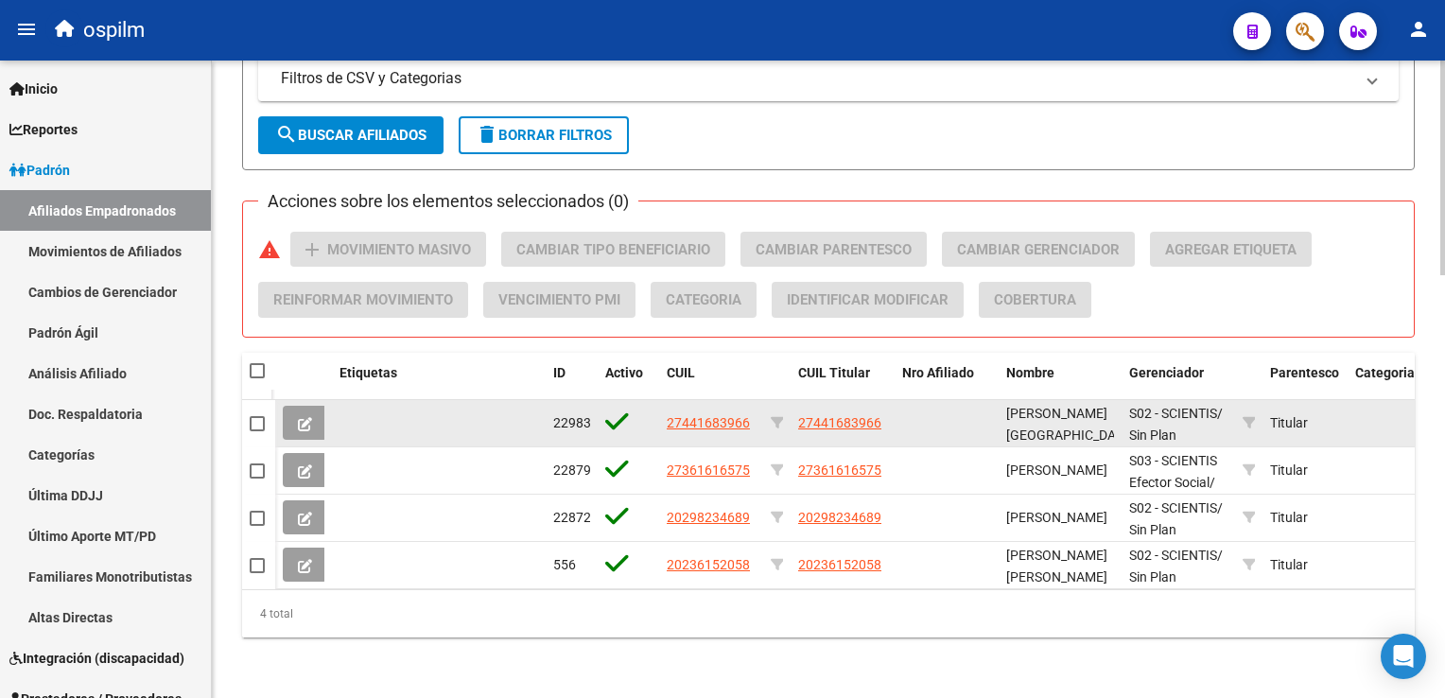
click at [704, 415] on span "27441683966" at bounding box center [708, 422] width 83 height 15
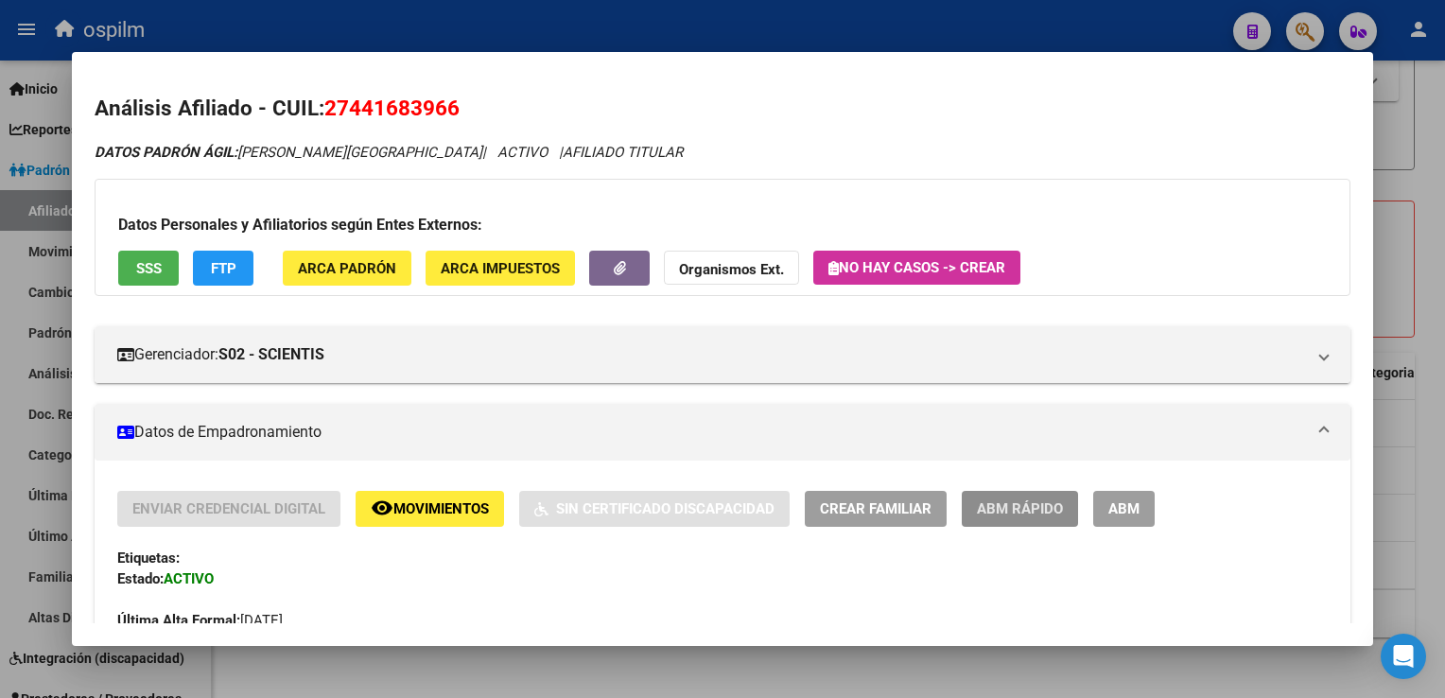
click at [1046, 510] on span "ABM Rápido" at bounding box center [1020, 509] width 86 height 17
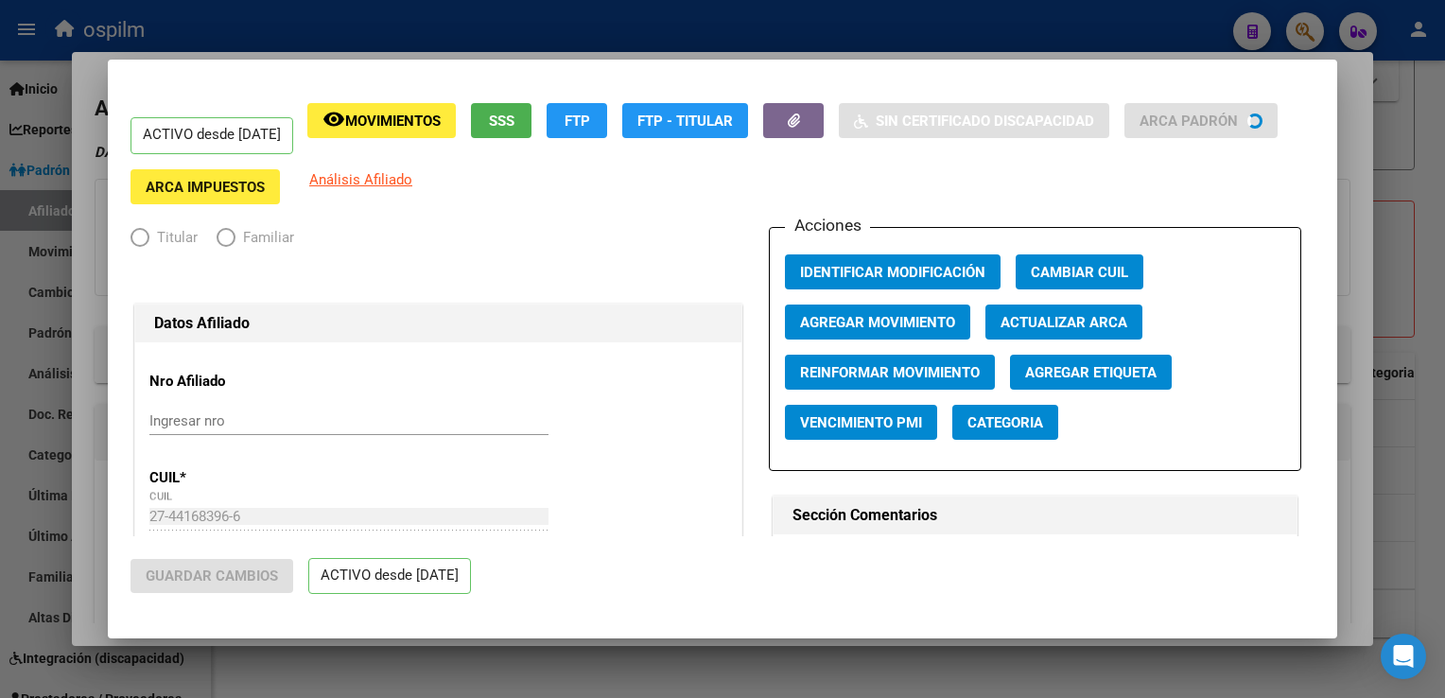
radio input "true"
type input "30-69323148-1"
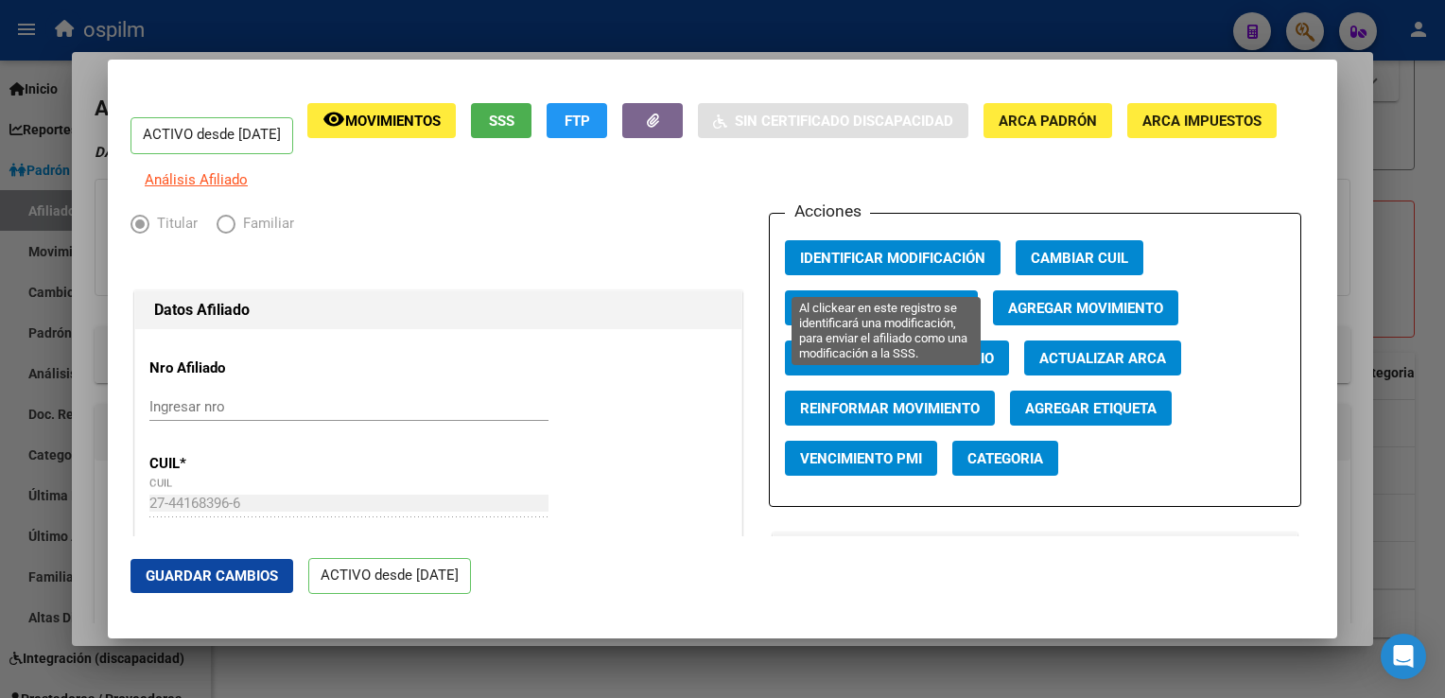
click at [892, 267] on span "Identificar Modificación" at bounding box center [892, 258] width 185 height 17
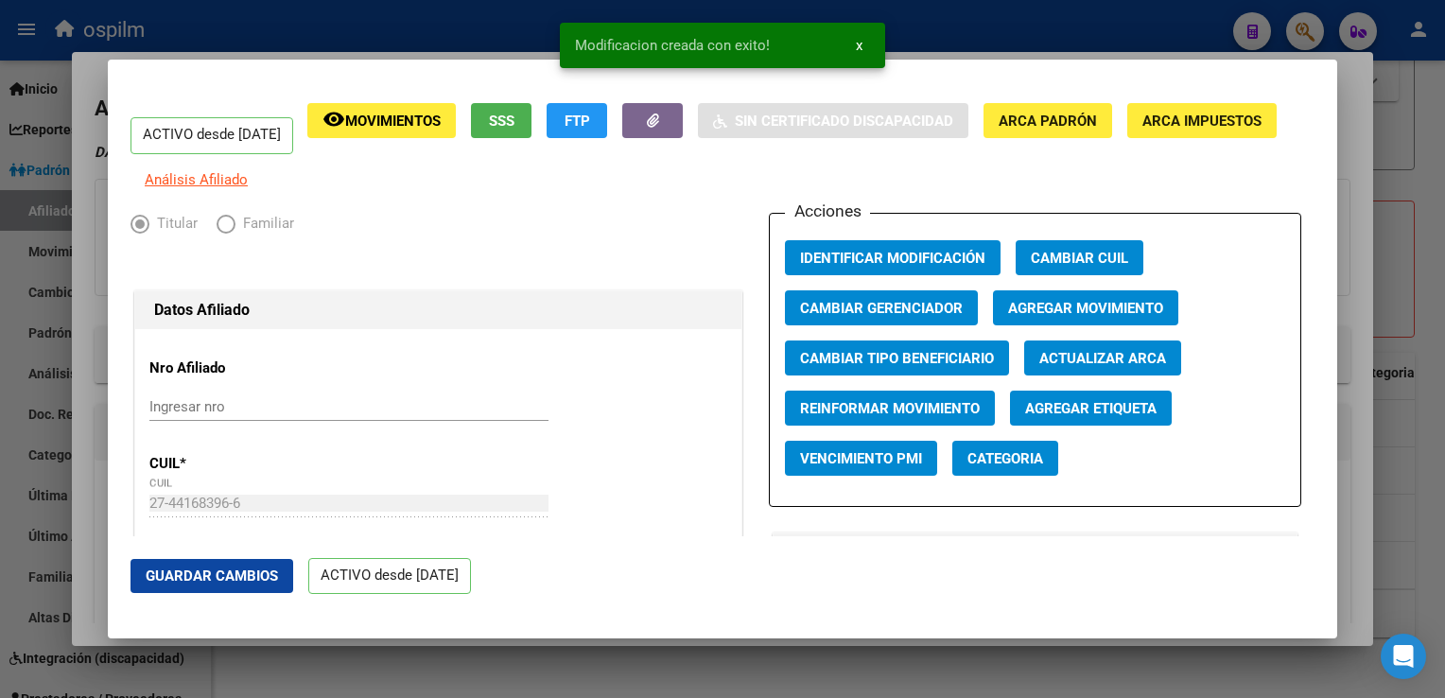
click at [1349, 195] on div at bounding box center [722, 349] width 1445 height 698
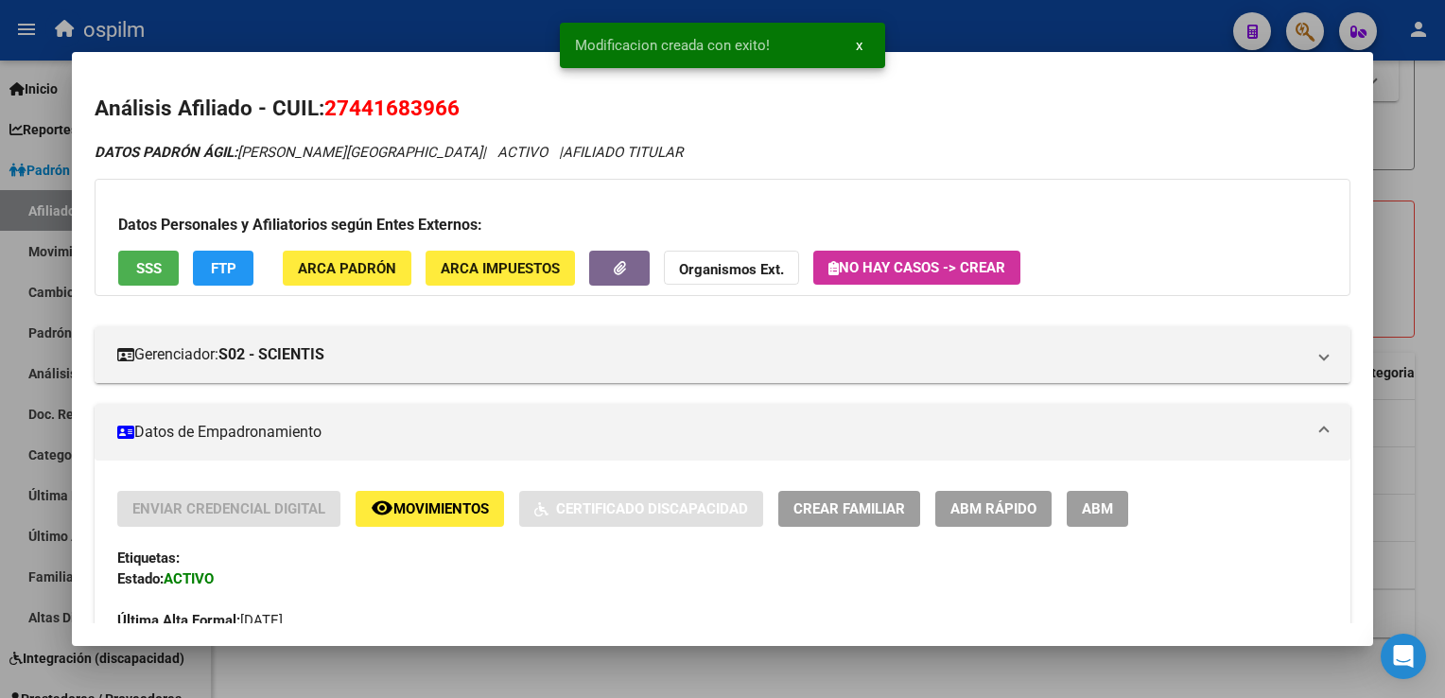
click at [1421, 229] on div at bounding box center [722, 349] width 1445 height 698
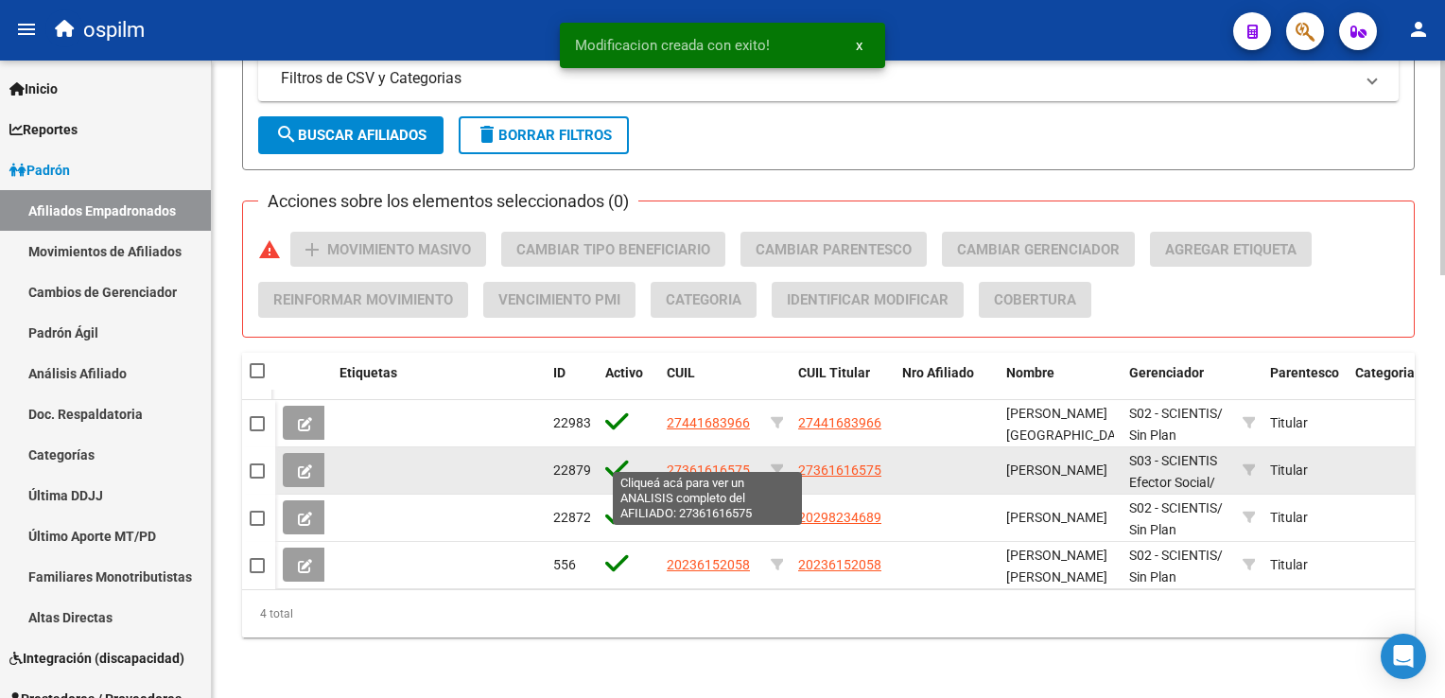
click at [696, 463] on span "27361616575" at bounding box center [708, 470] width 83 height 15
type textarea "27361616575"
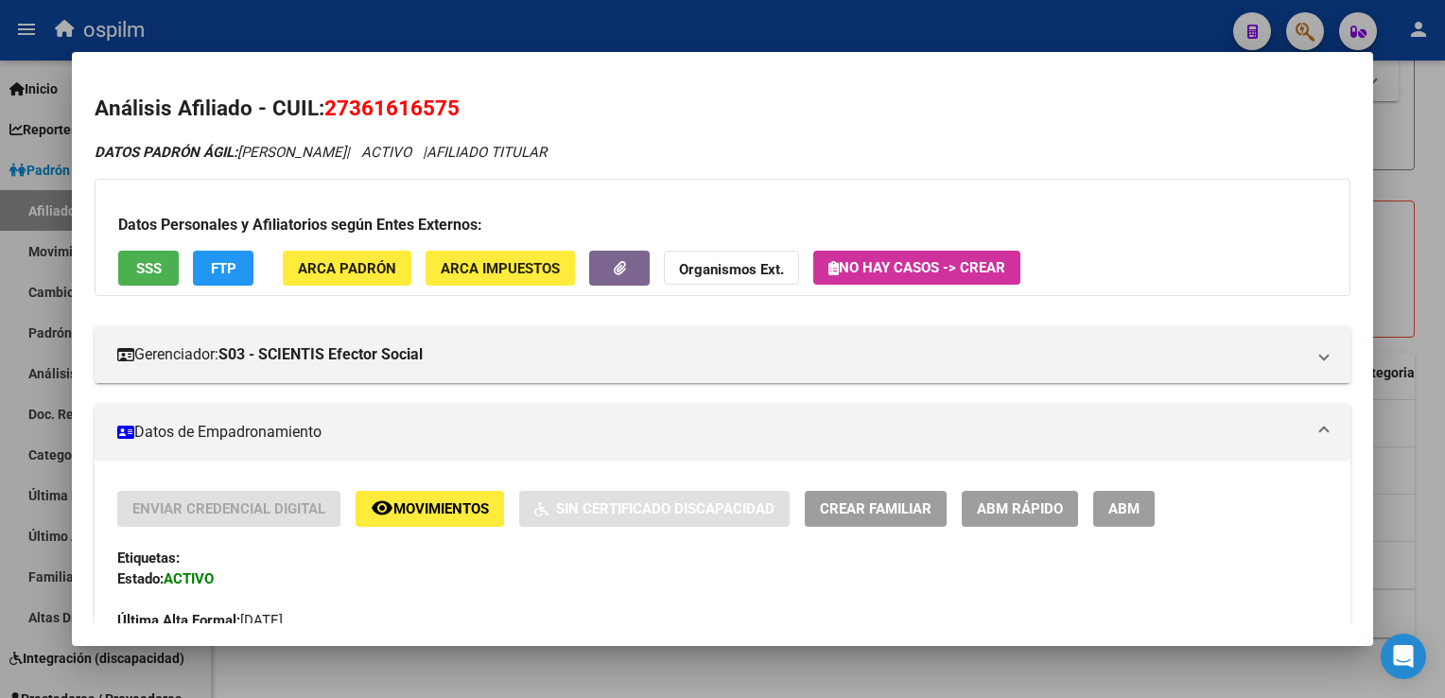
click at [143, 282] on button "SSS" at bounding box center [148, 268] width 61 height 35
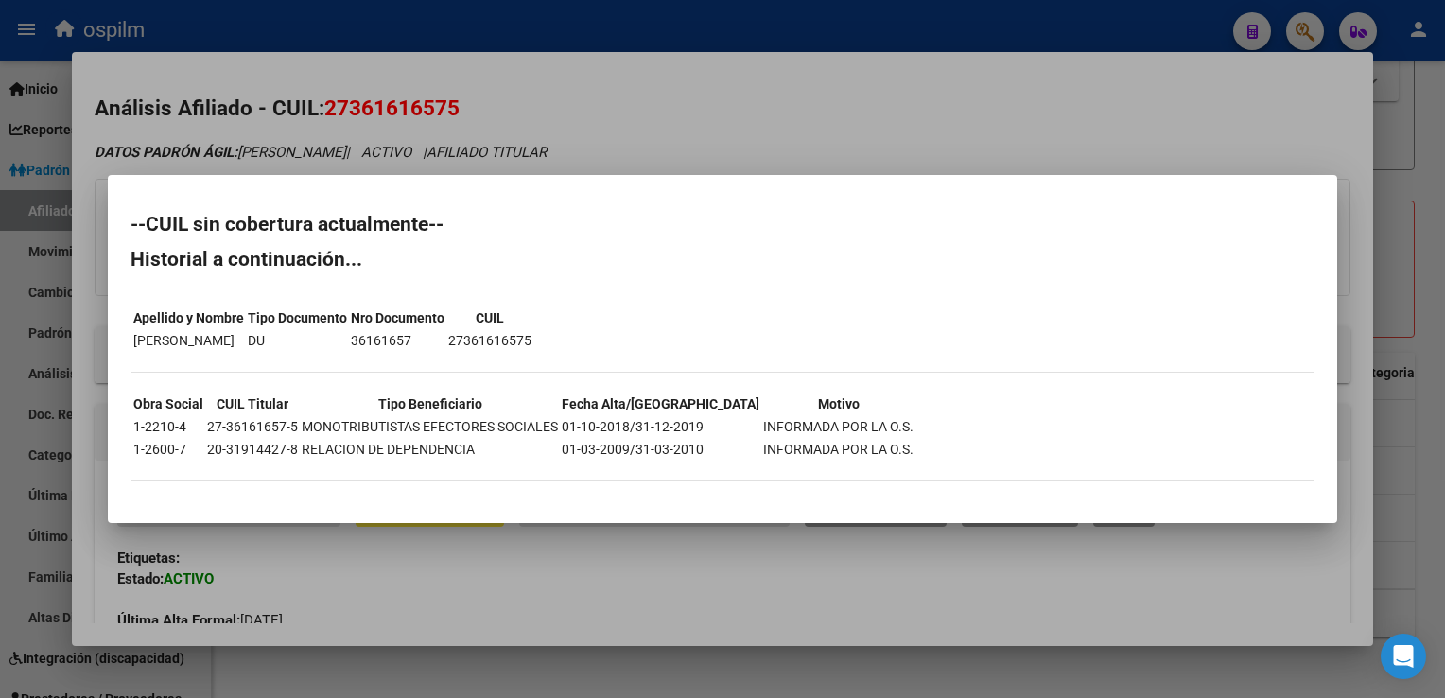
click at [659, 100] on div at bounding box center [722, 349] width 1445 height 698
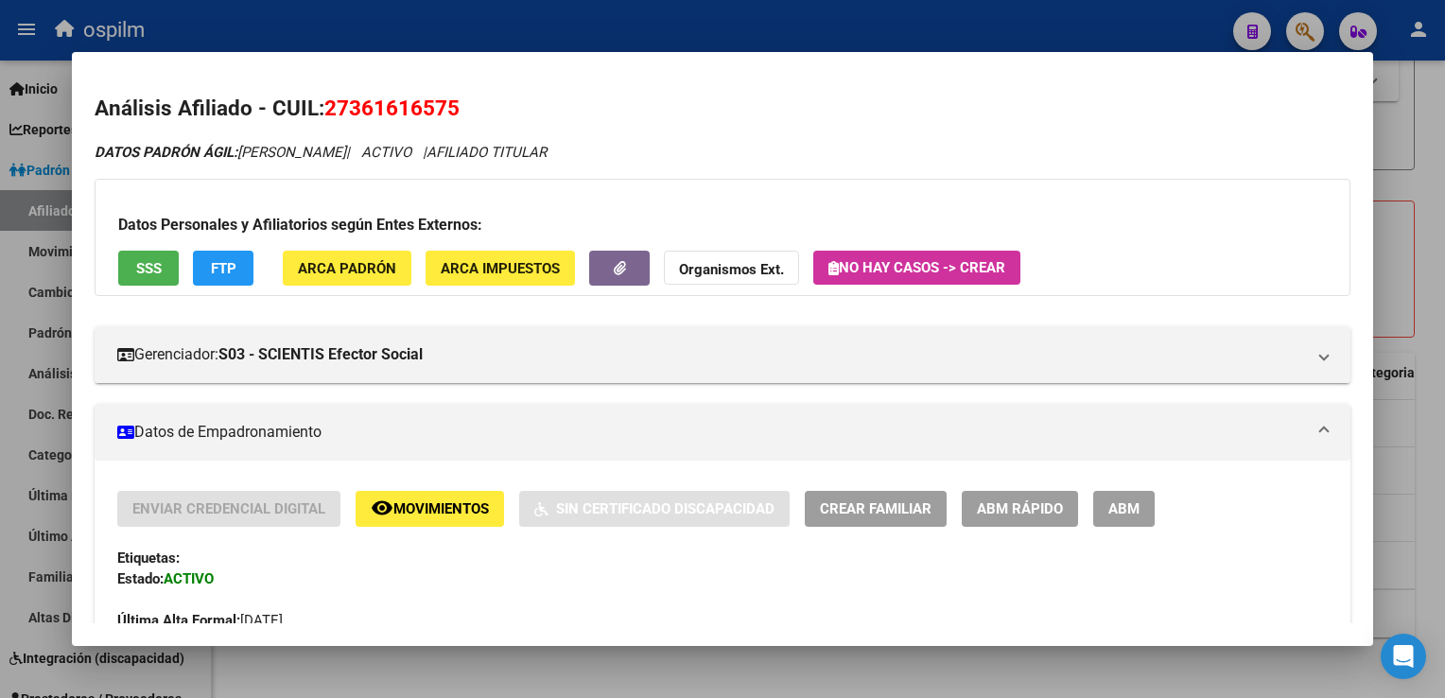
click at [218, 274] on span "FTP" at bounding box center [224, 268] width 26 height 17
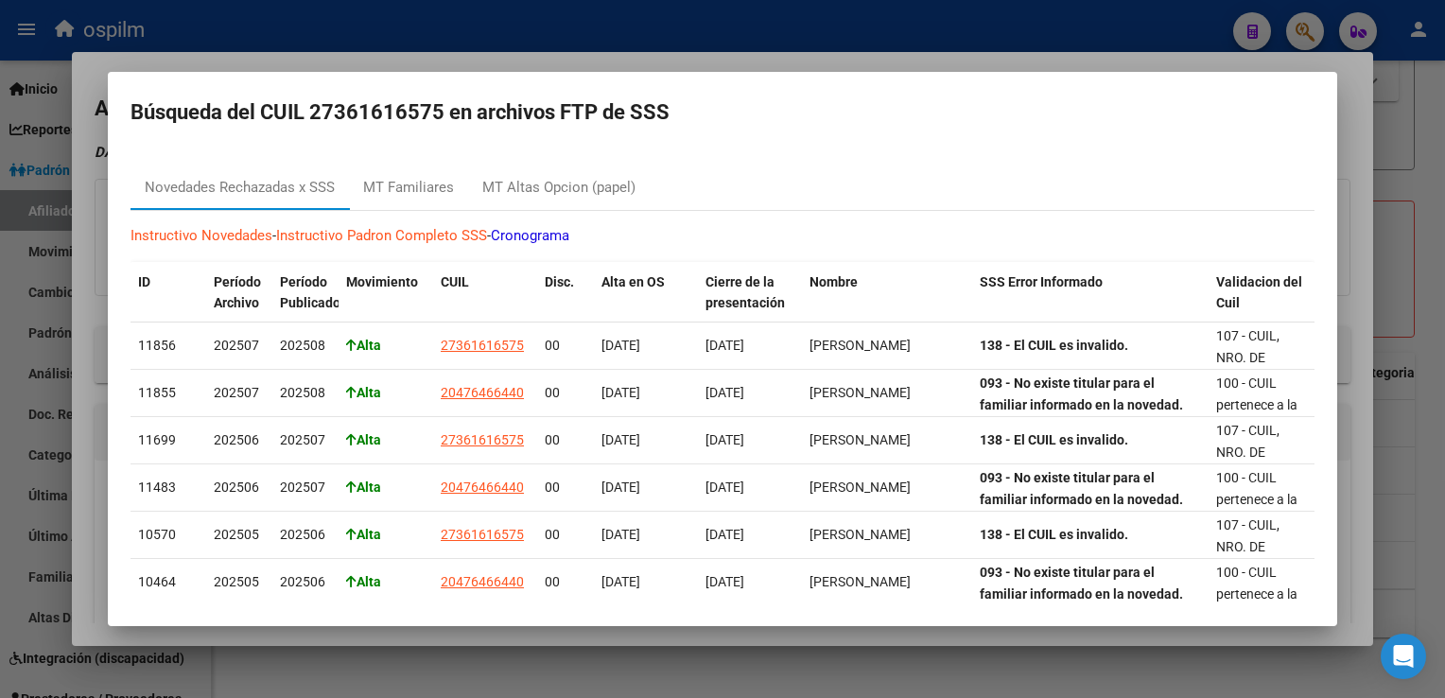
click at [644, 59] on div at bounding box center [722, 349] width 1445 height 698
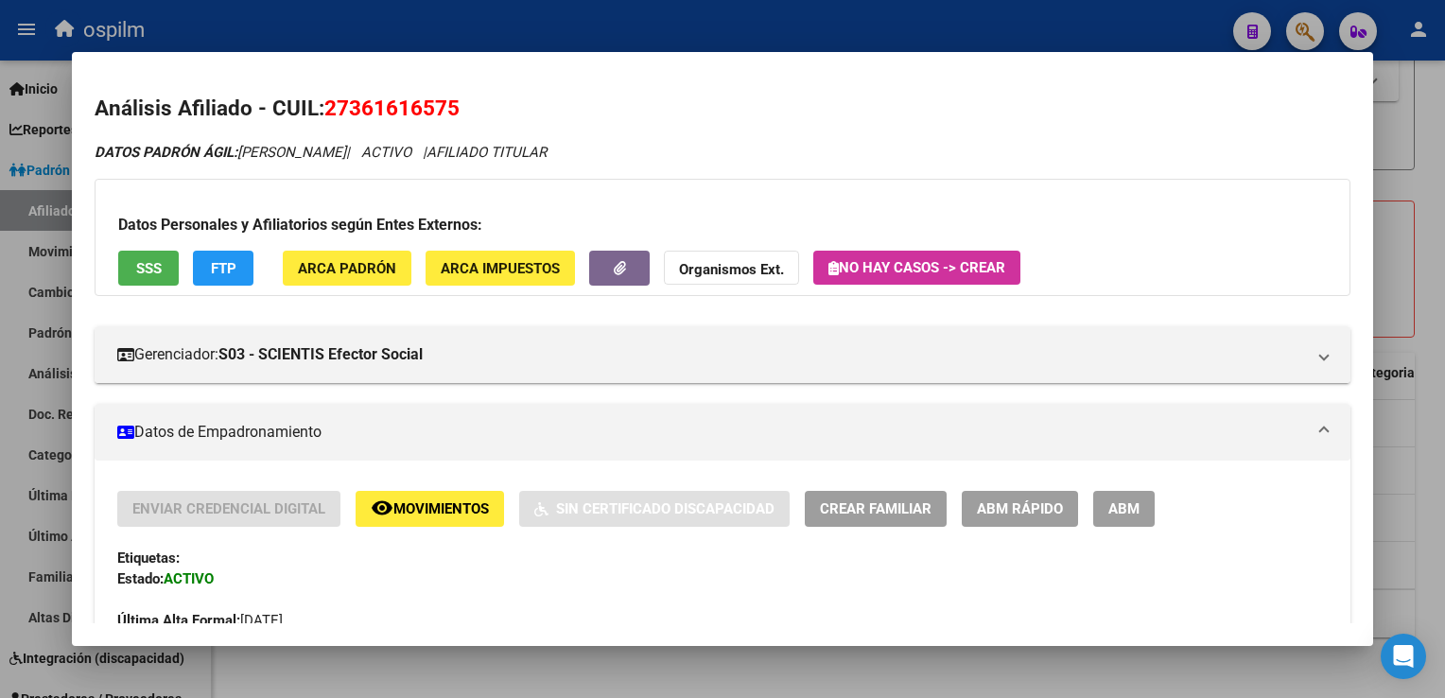
drag, startPoint x: 469, startPoint y: 113, endPoint x: 323, endPoint y: 119, distance: 146.8
click at [323, 119] on h2 "Análisis Afiliado - CUIL: 27361616575" at bounding box center [722, 109] width 1255 height 32
copy h2 "27361616575"
click at [350, 263] on span "ARCA Padrón" at bounding box center [347, 268] width 98 height 17
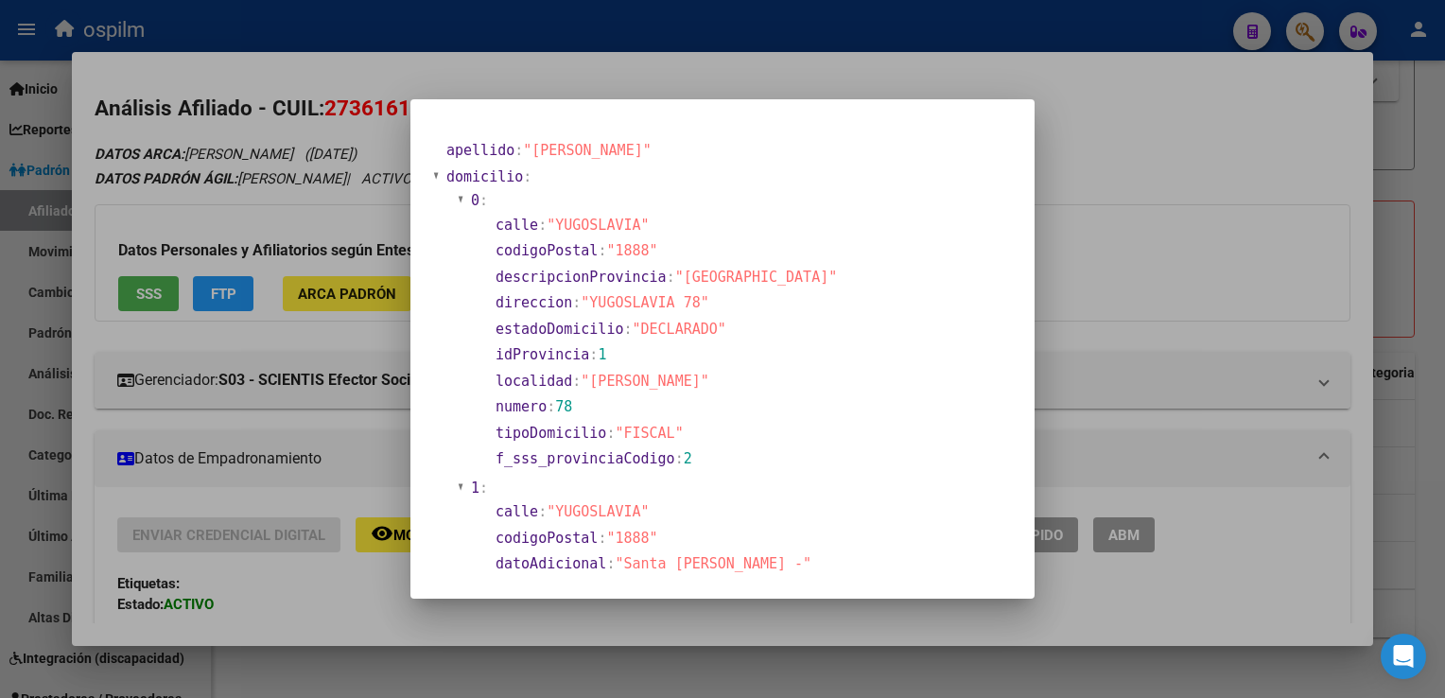
click at [708, 70] on div at bounding box center [722, 349] width 1445 height 698
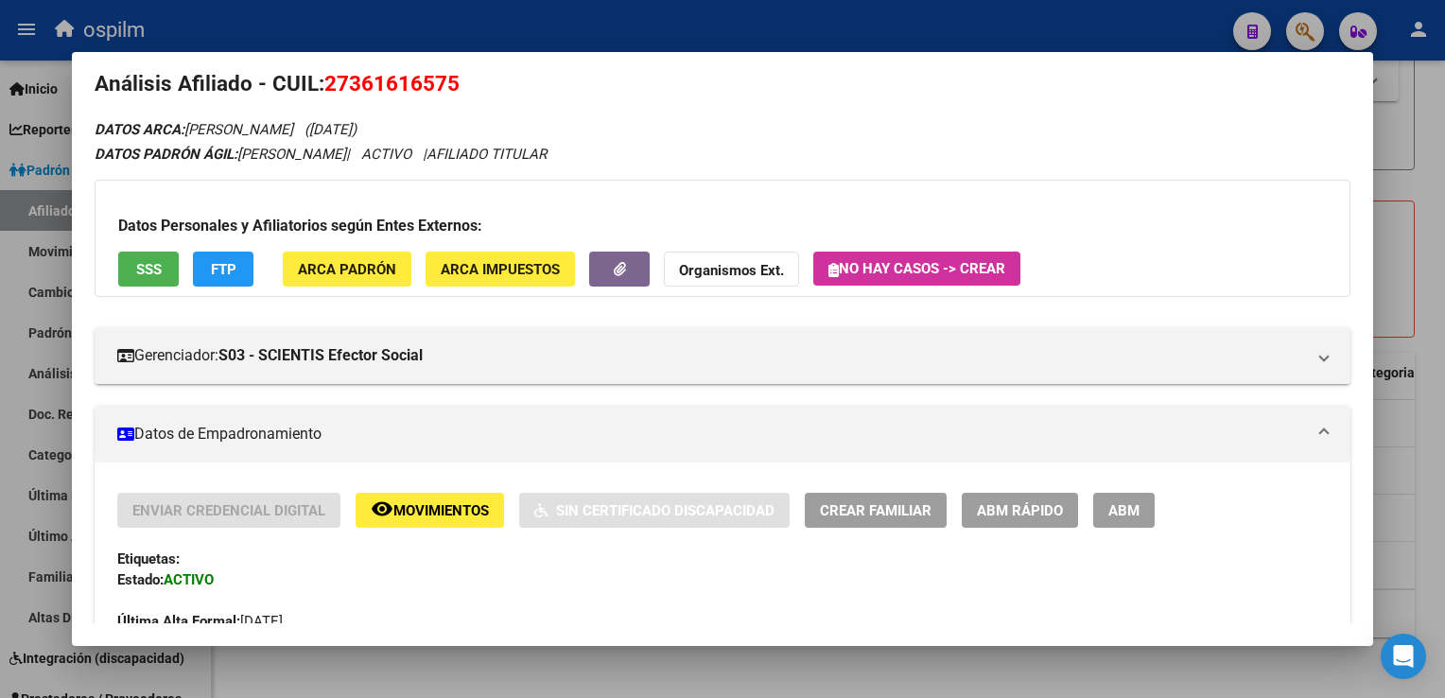
scroll to position [0, 0]
